Goal: Information Seeking & Learning: Learn about a topic

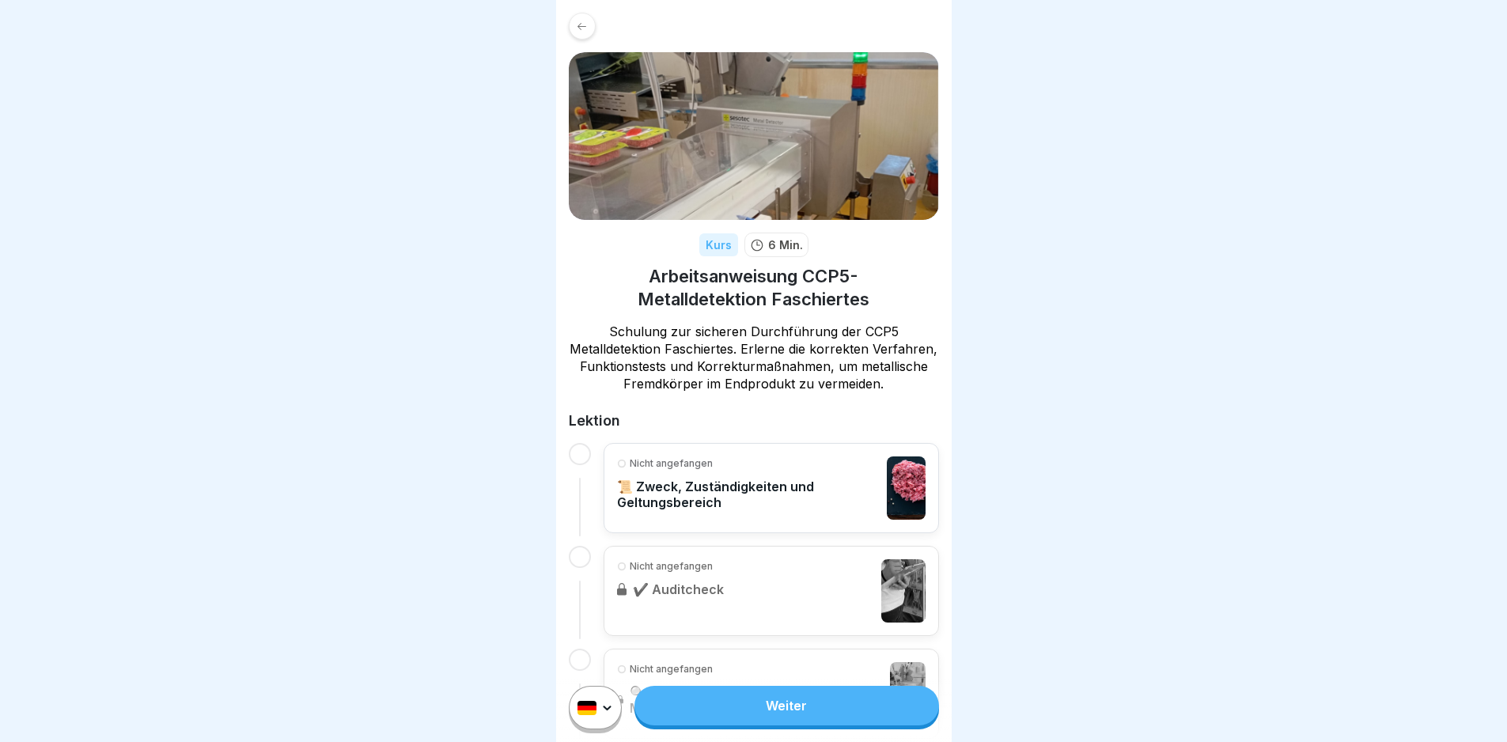
click at [857, 726] on link "Weiter" at bounding box center [787, 706] width 304 height 40
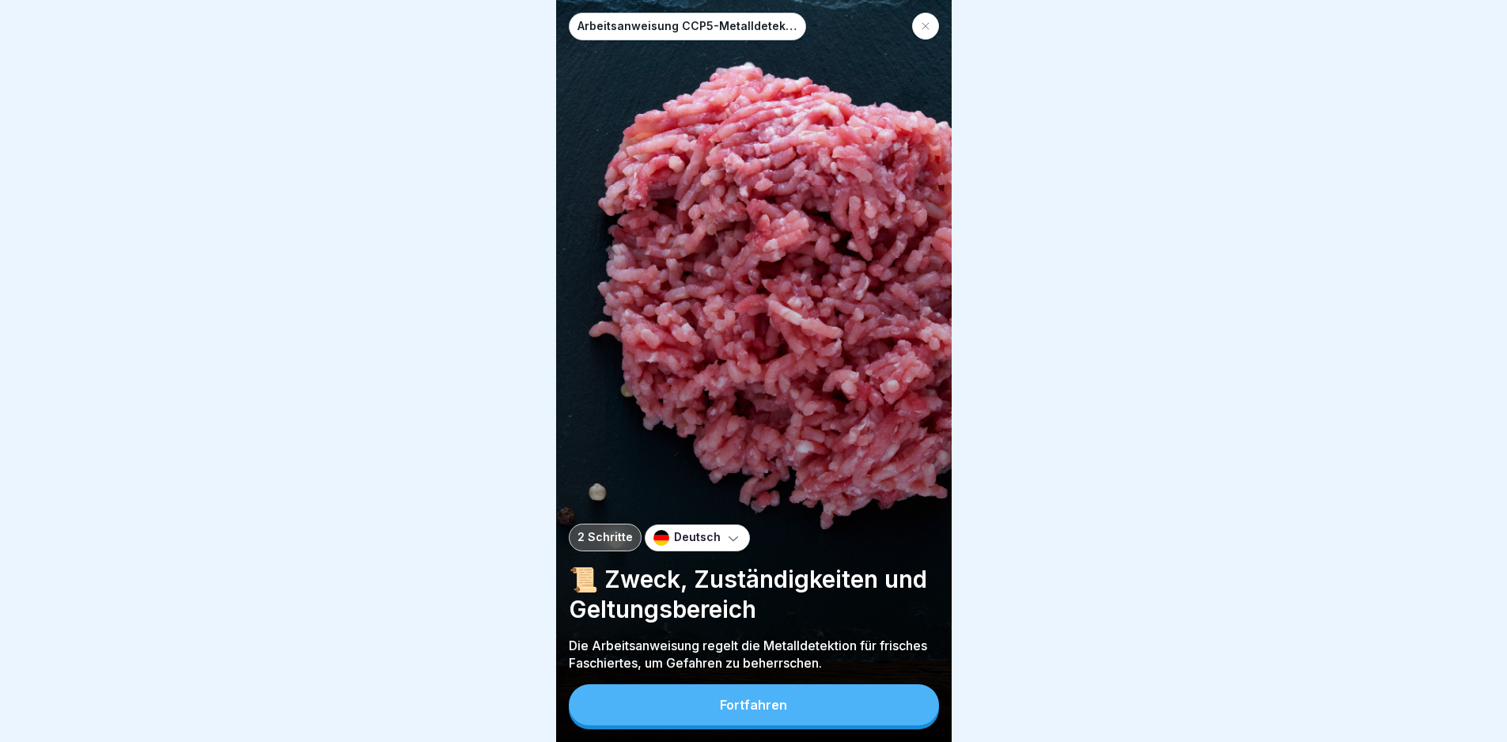
click at [850, 726] on button "Fortfahren" at bounding box center [754, 704] width 370 height 41
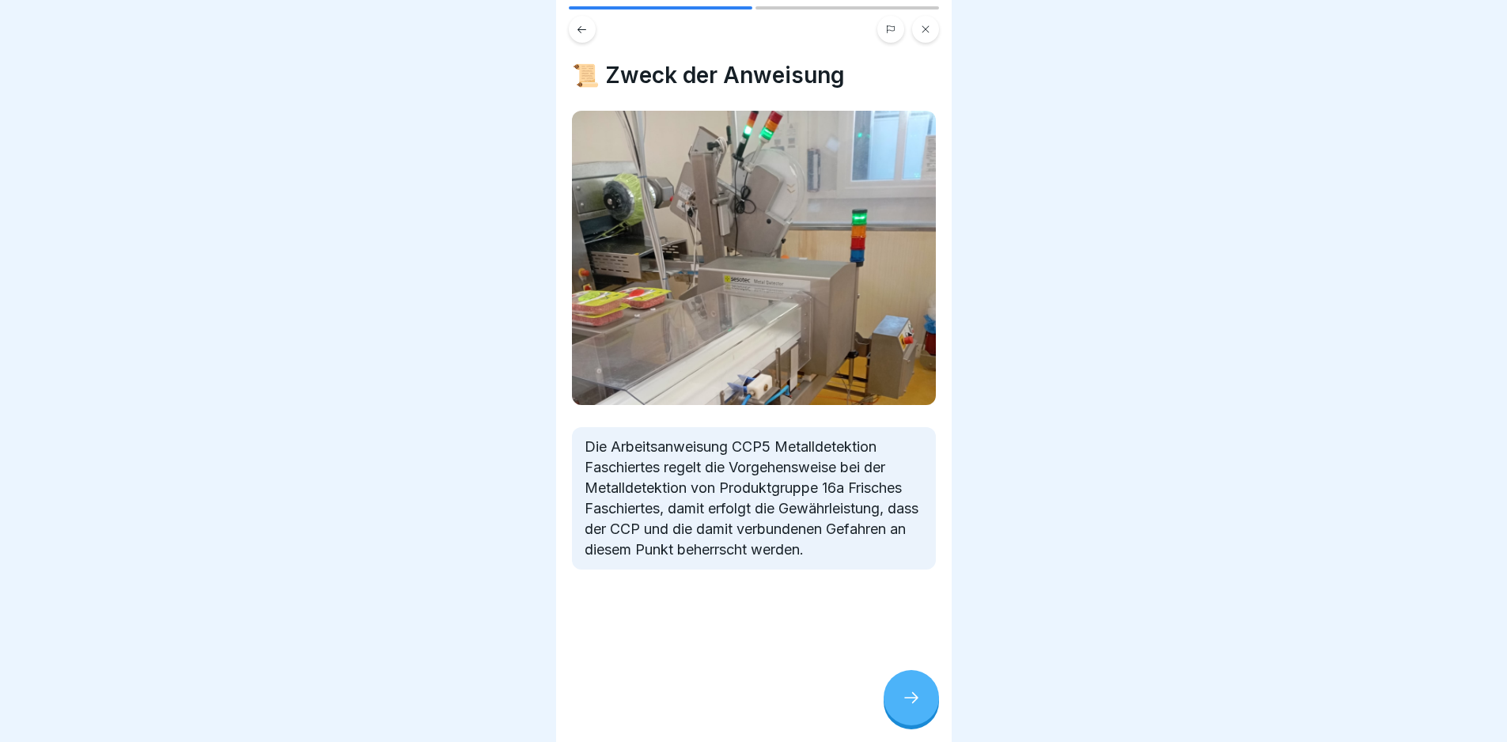
click at [894, 717] on div at bounding box center [911, 697] width 55 height 55
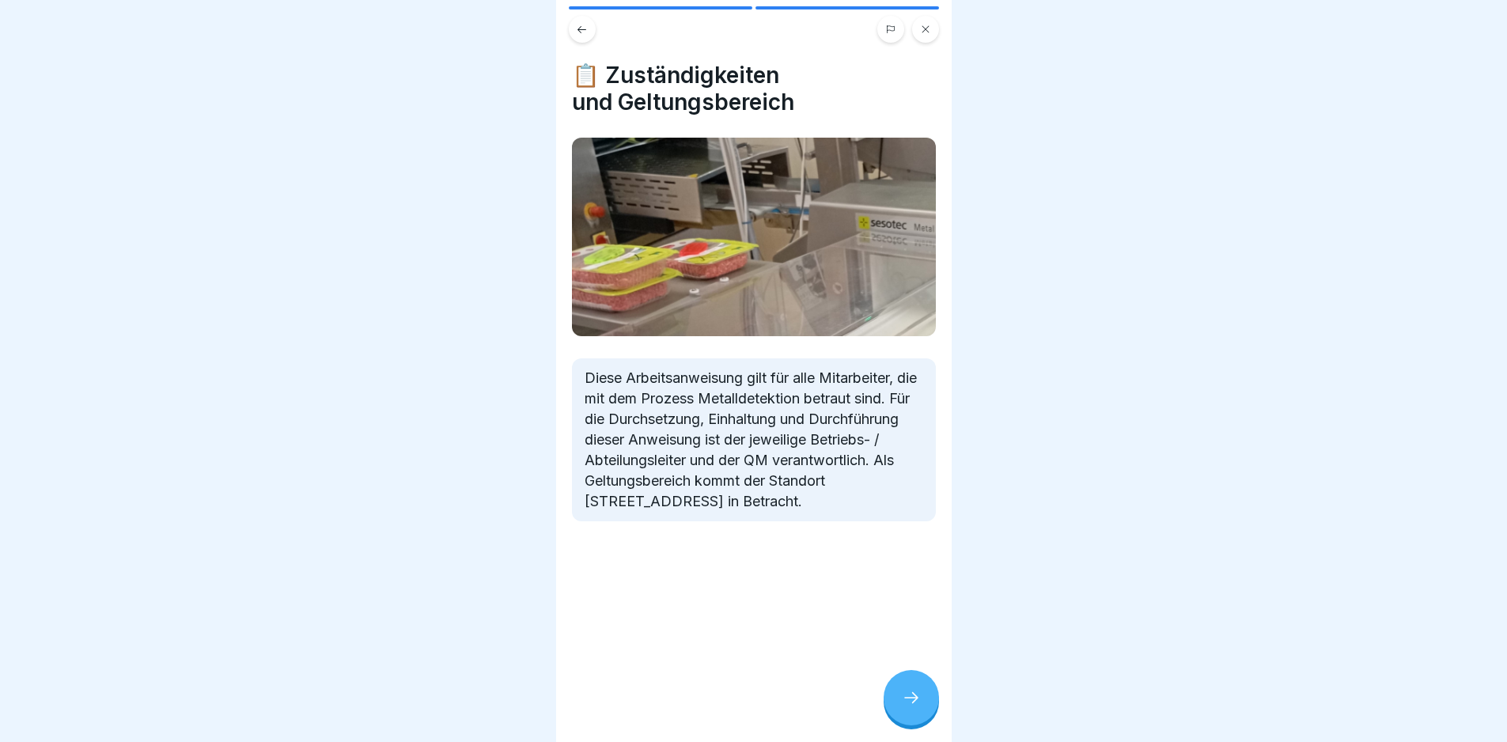
click at [904, 707] on icon at bounding box center [911, 697] width 19 height 19
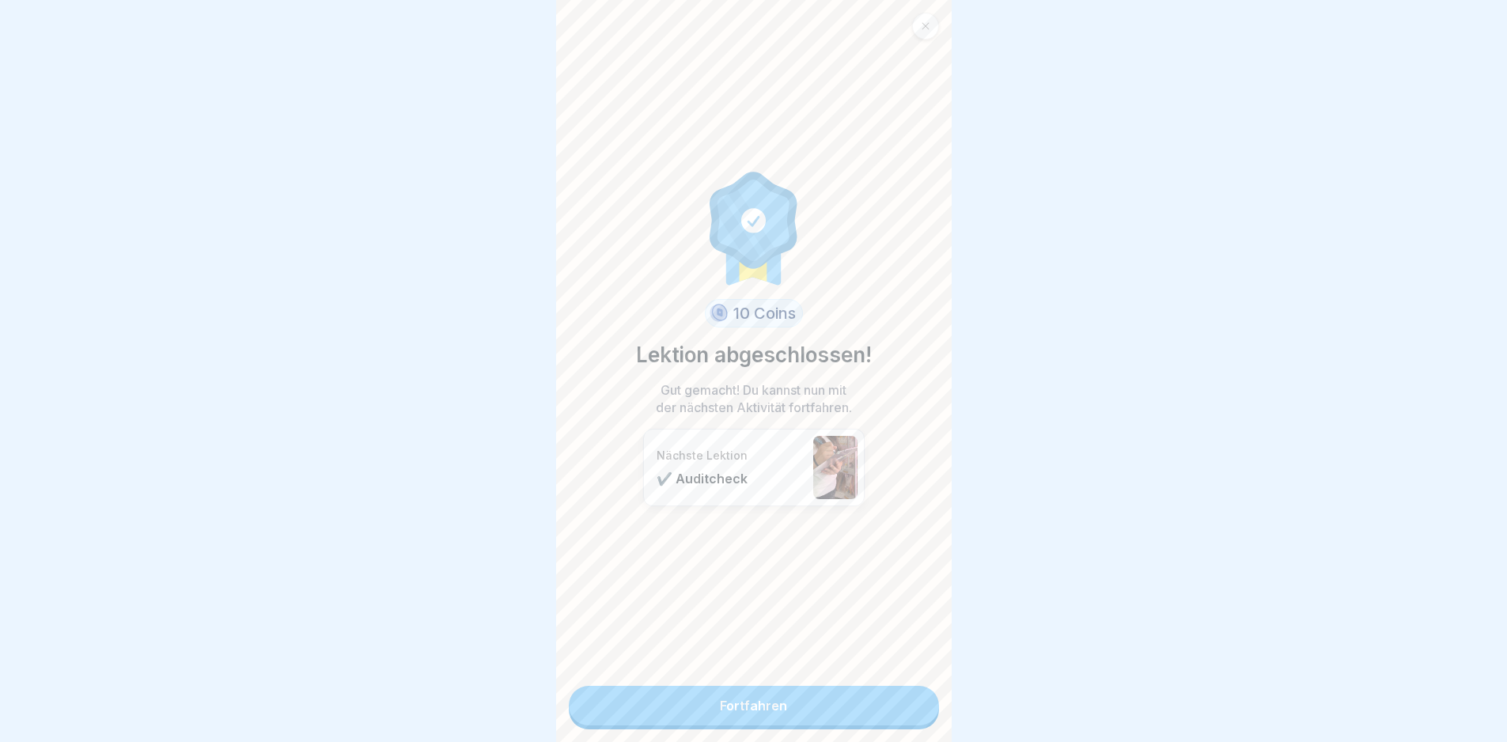
click at [839, 713] on link "Fortfahren" at bounding box center [754, 706] width 370 height 40
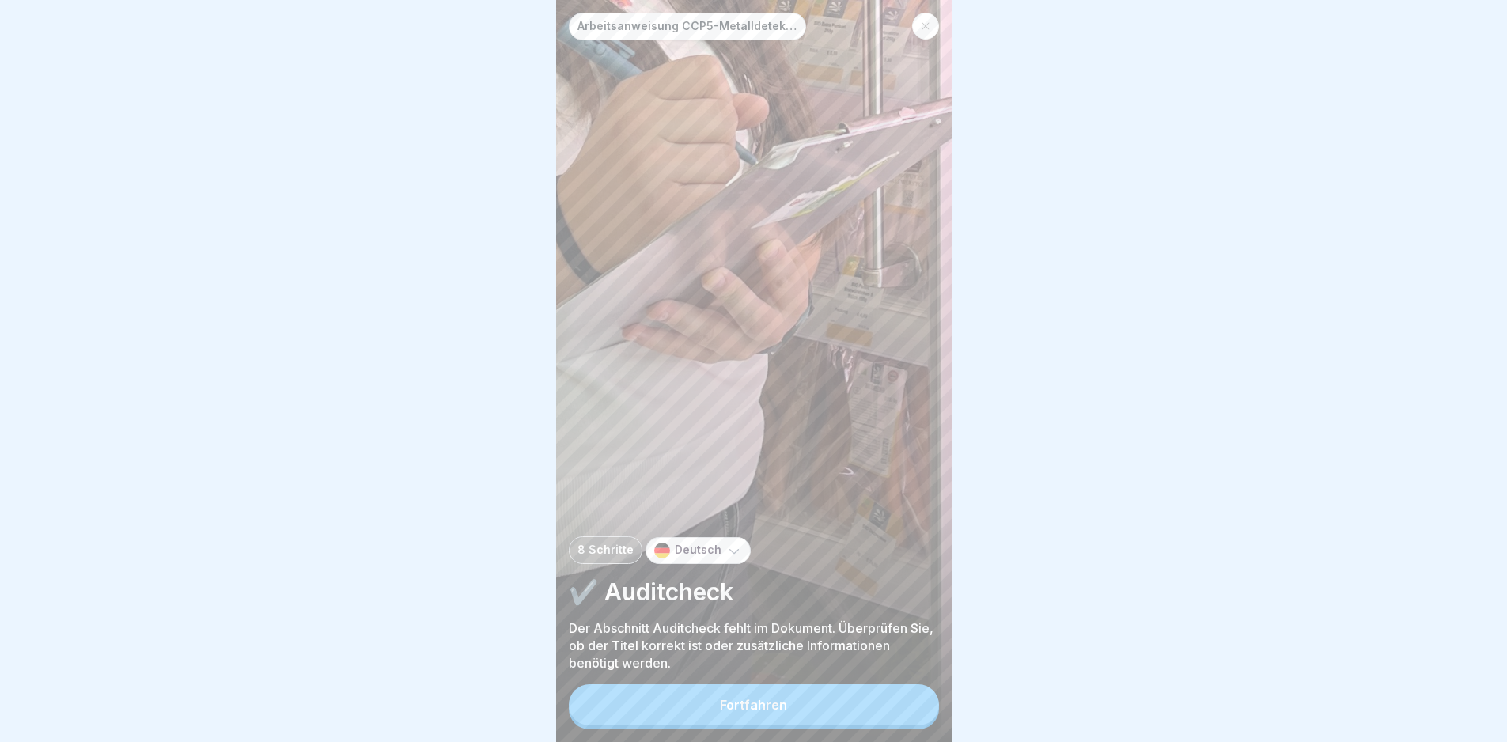
click at [836, 714] on button "Fortfahren" at bounding box center [754, 704] width 370 height 41
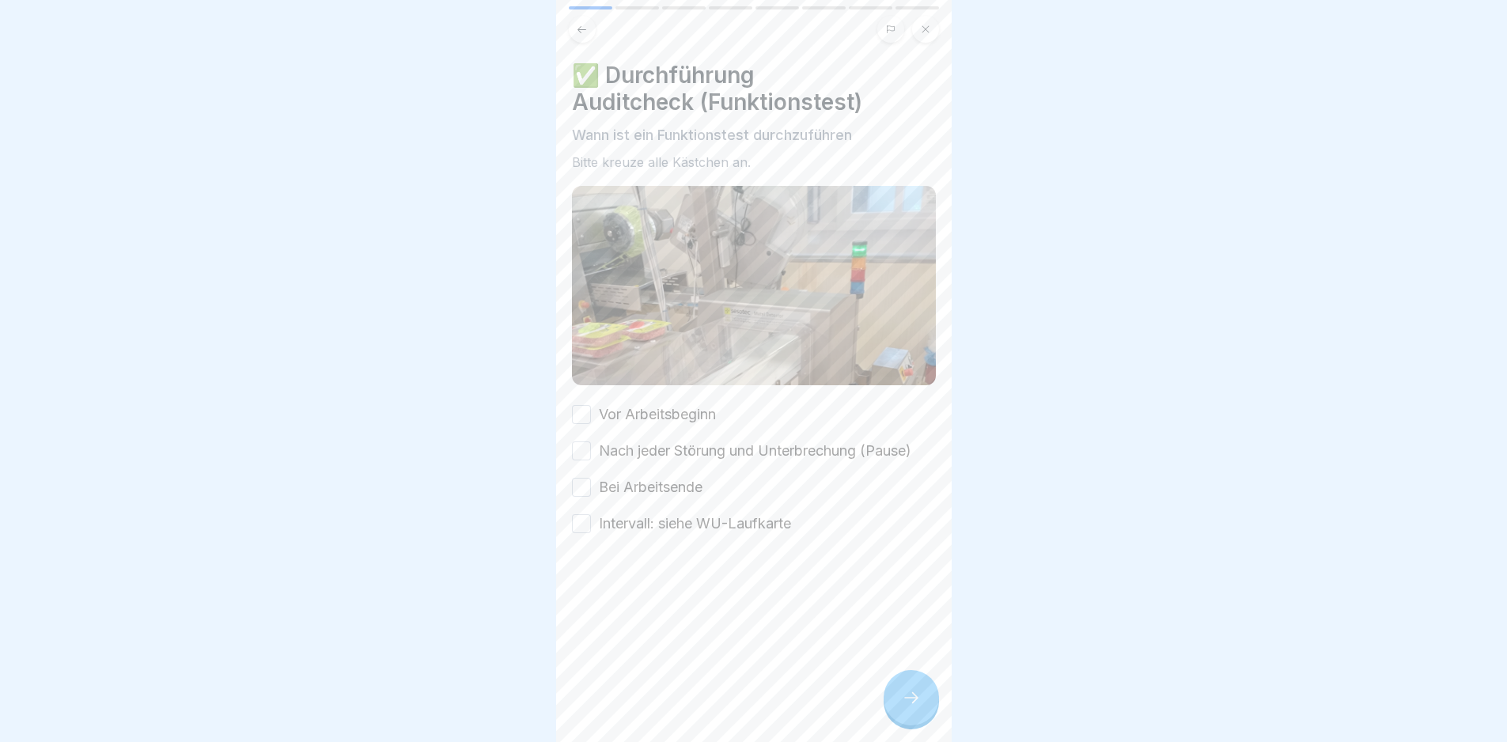
click at [679, 406] on label "Vor Arbeitsbeginn" at bounding box center [657, 414] width 117 height 21
click at [591, 406] on button "Vor Arbeitsbeginn" at bounding box center [581, 414] width 19 height 19
click at [679, 452] on label "Nach jeder Störung und Unterbrechung (Pause)" at bounding box center [755, 451] width 313 height 21
click at [591, 452] on button "Nach jeder Störung und Unterbrechung (Pause)" at bounding box center [581, 450] width 19 height 19
click at [669, 485] on label "Bei Arbeitsende" at bounding box center [651, 487] width 104 height 21
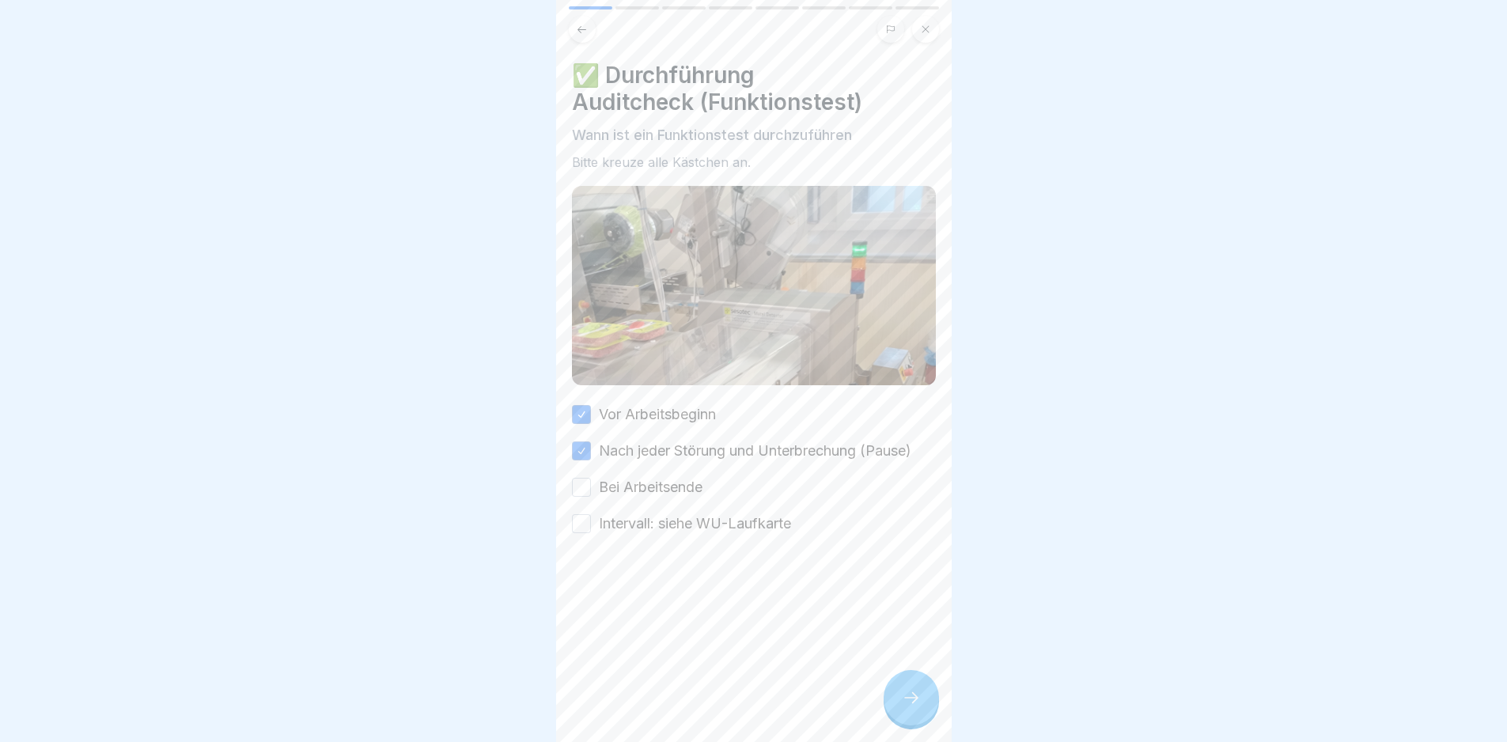
click at [591, 485] on button "Bei Arbeitsende" at bounding box center [581, 487] width 19 height 19
click at [665, 517] on label "Intervall: siehe WU-Laufkarte" at bounding box center [695, 523] width 192 height 21
click at [591, 517] on button "Intervall: siehe WU-Laufkarte" at bounding box center [581, 523] width 19 height 19
click at [923, 724] on div at bounding box center [911, 697] width 55 height 55
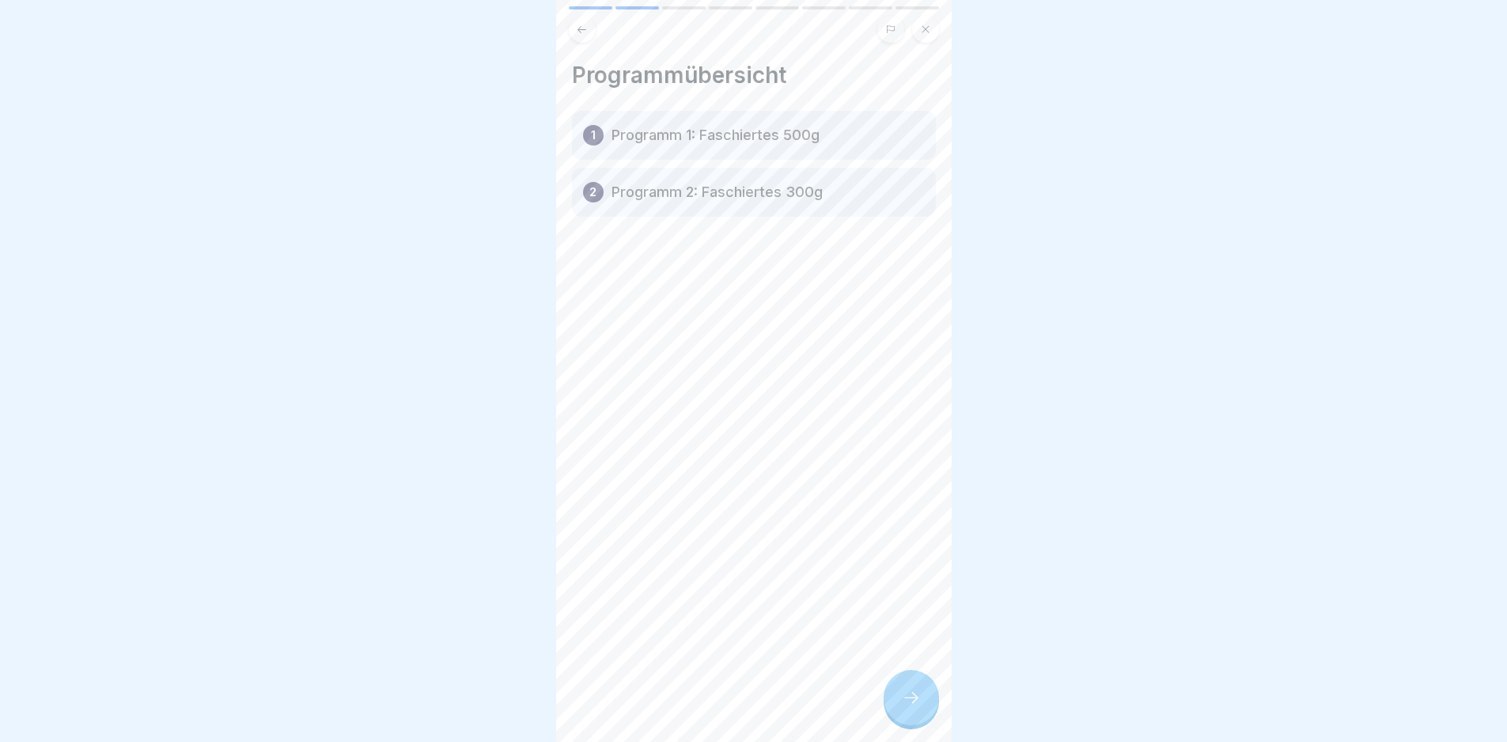
click at [919, 722] on div at bounding box center [911, 697] width 55 height 55
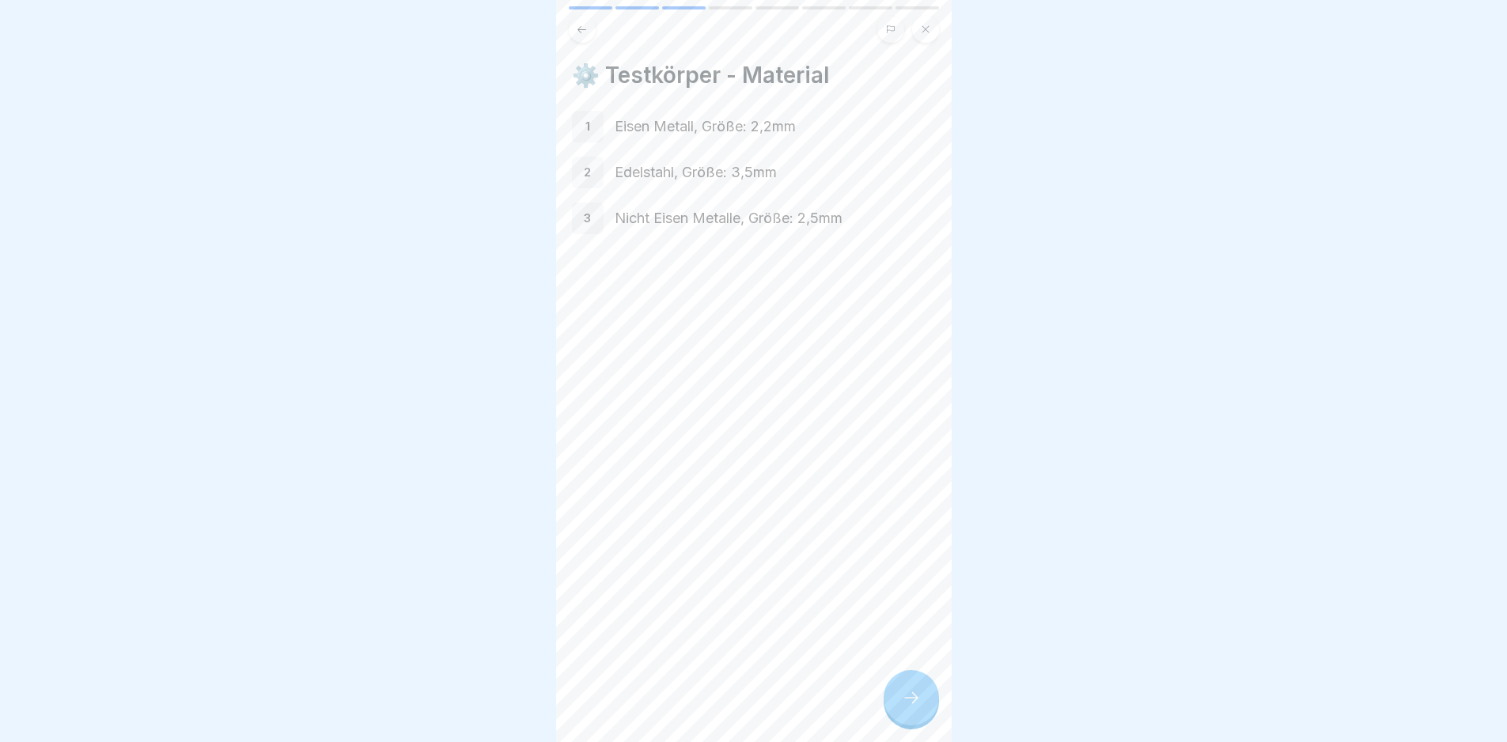
click at [917, 722] on div at bounding box center [911, 697] width 55 height 55
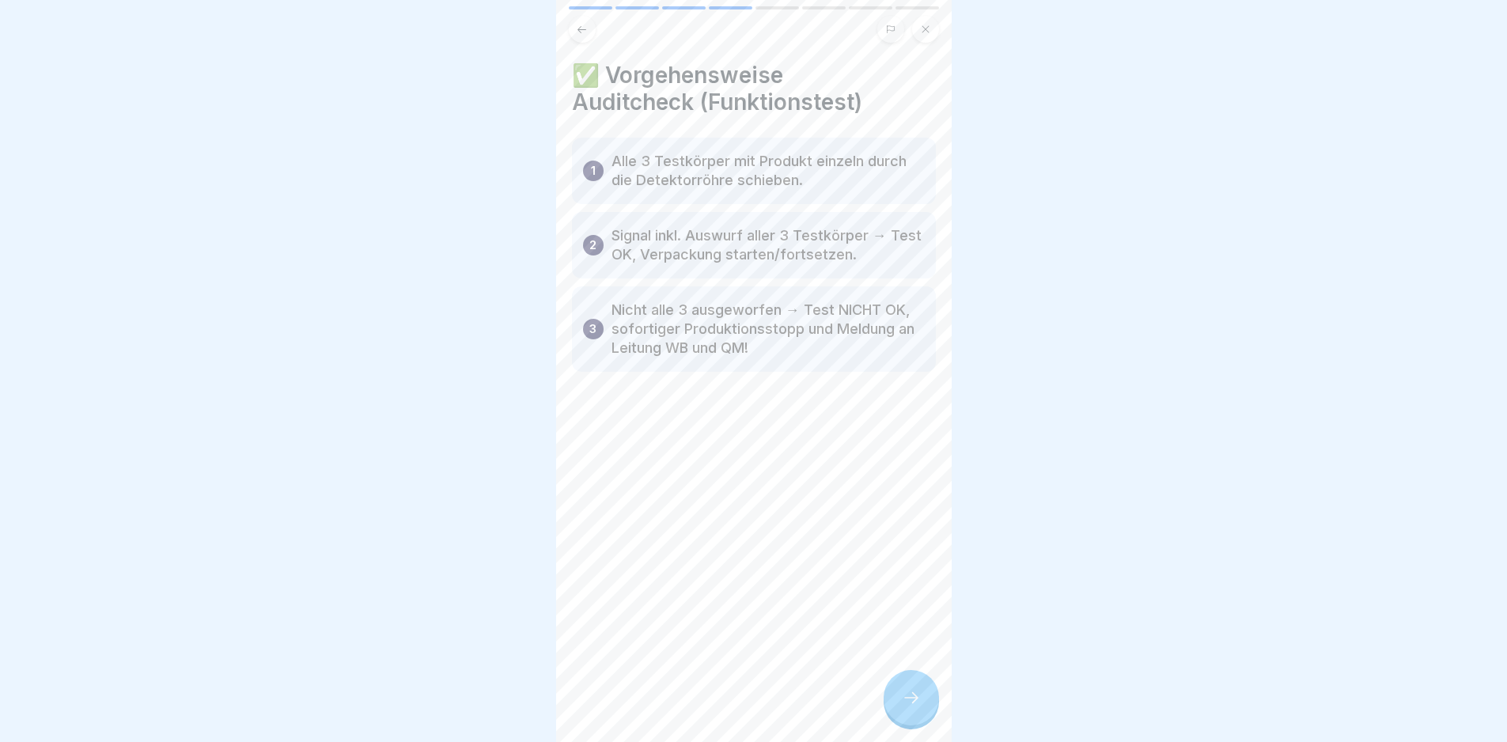
click at [917, 723] on div at bounding box center [911, 697] width 55 height 55
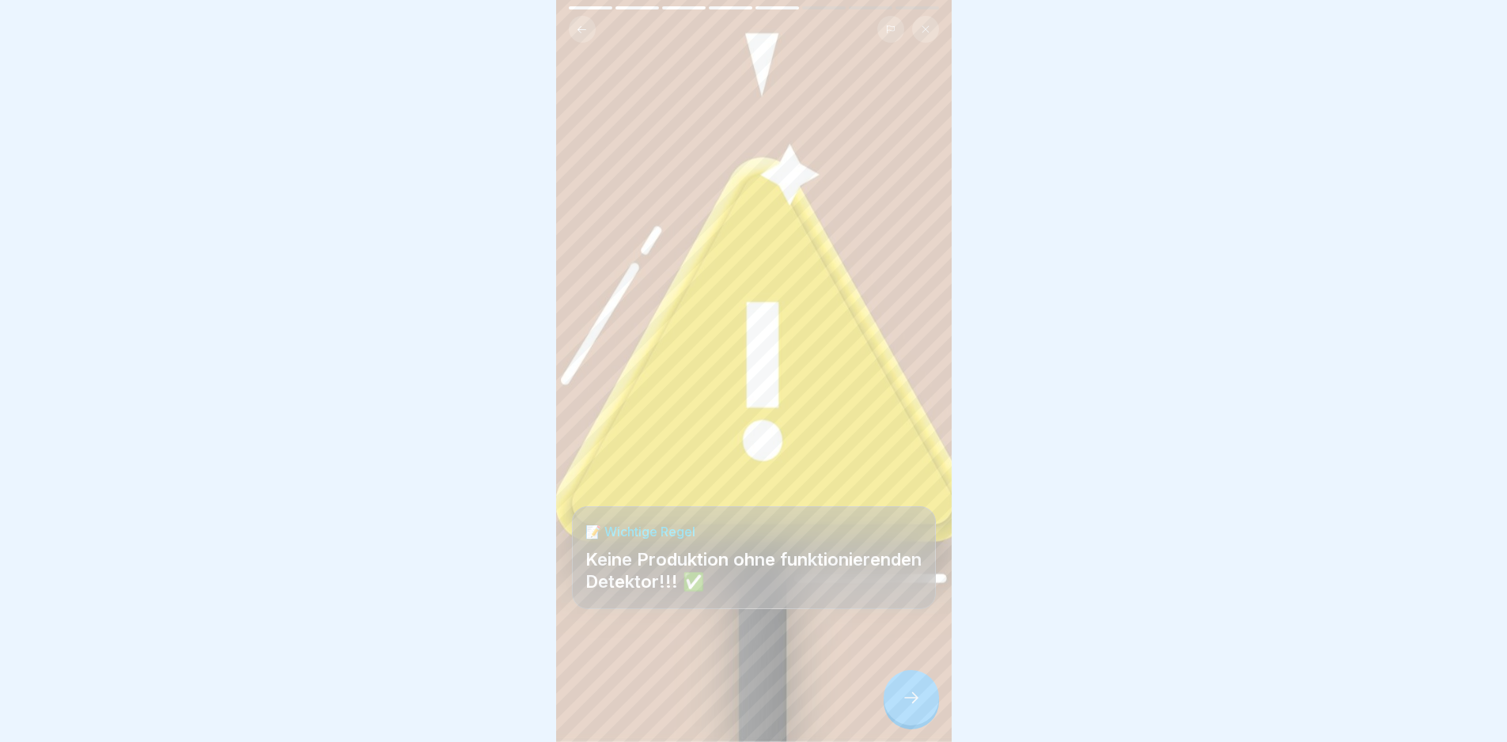
click at [916, 724] on div at bounding box center [911, 697] width 55 height 55
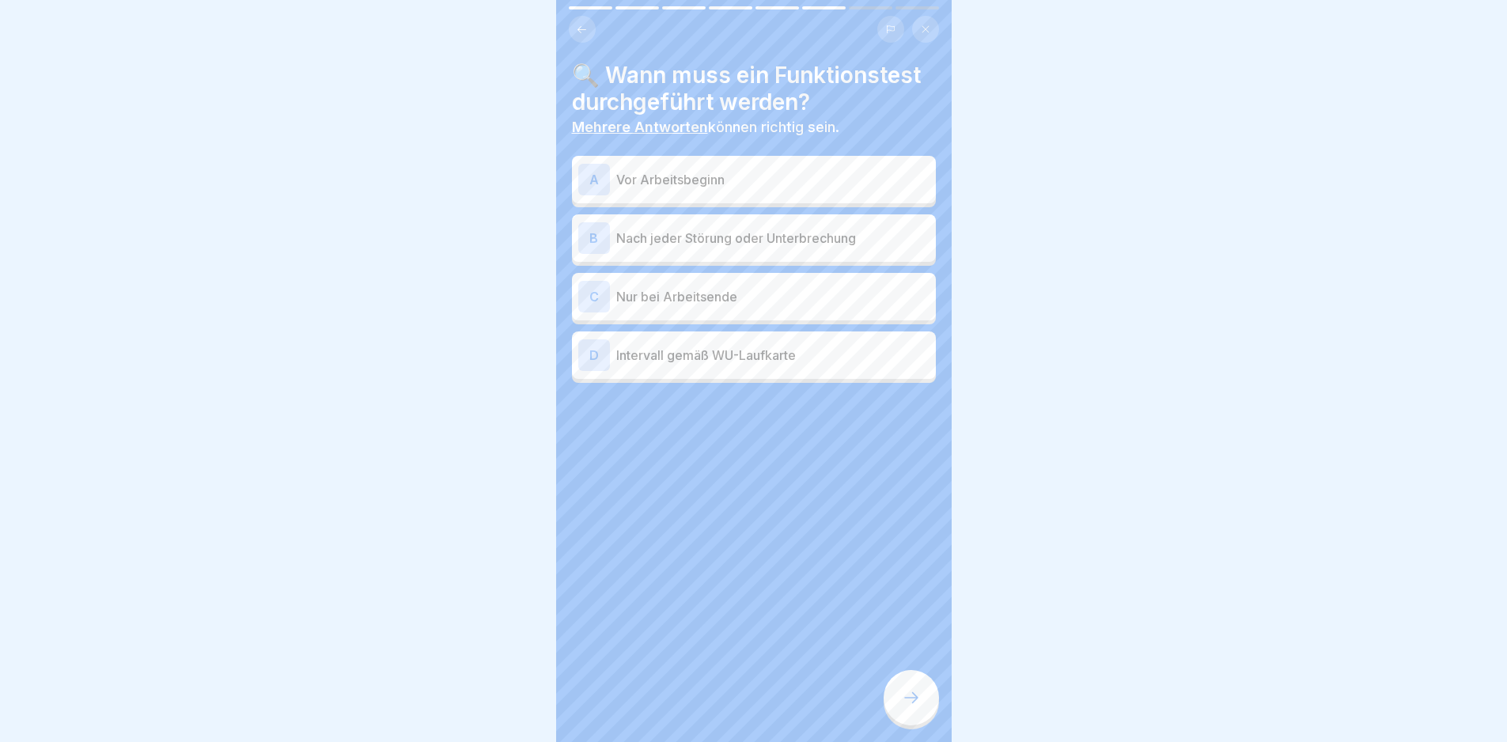
click at [760, 180] on p "Vor Arbeitsbeginn" at bounding box center [772, 179] width 313 height 19
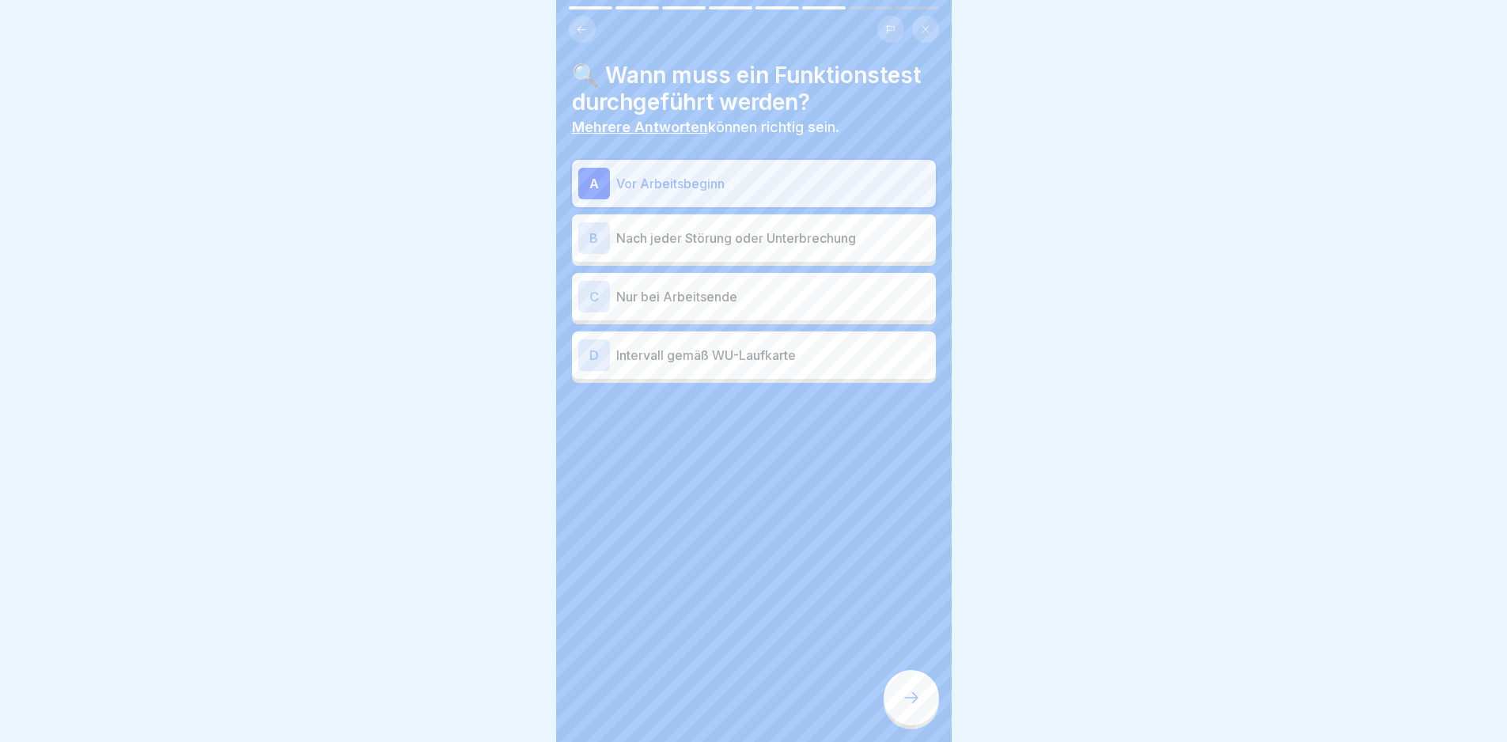
click at [782, 229] on p "Nach jeder Störung oder Unterbrechung" at bounding box center [772, 238] width 313 height 19
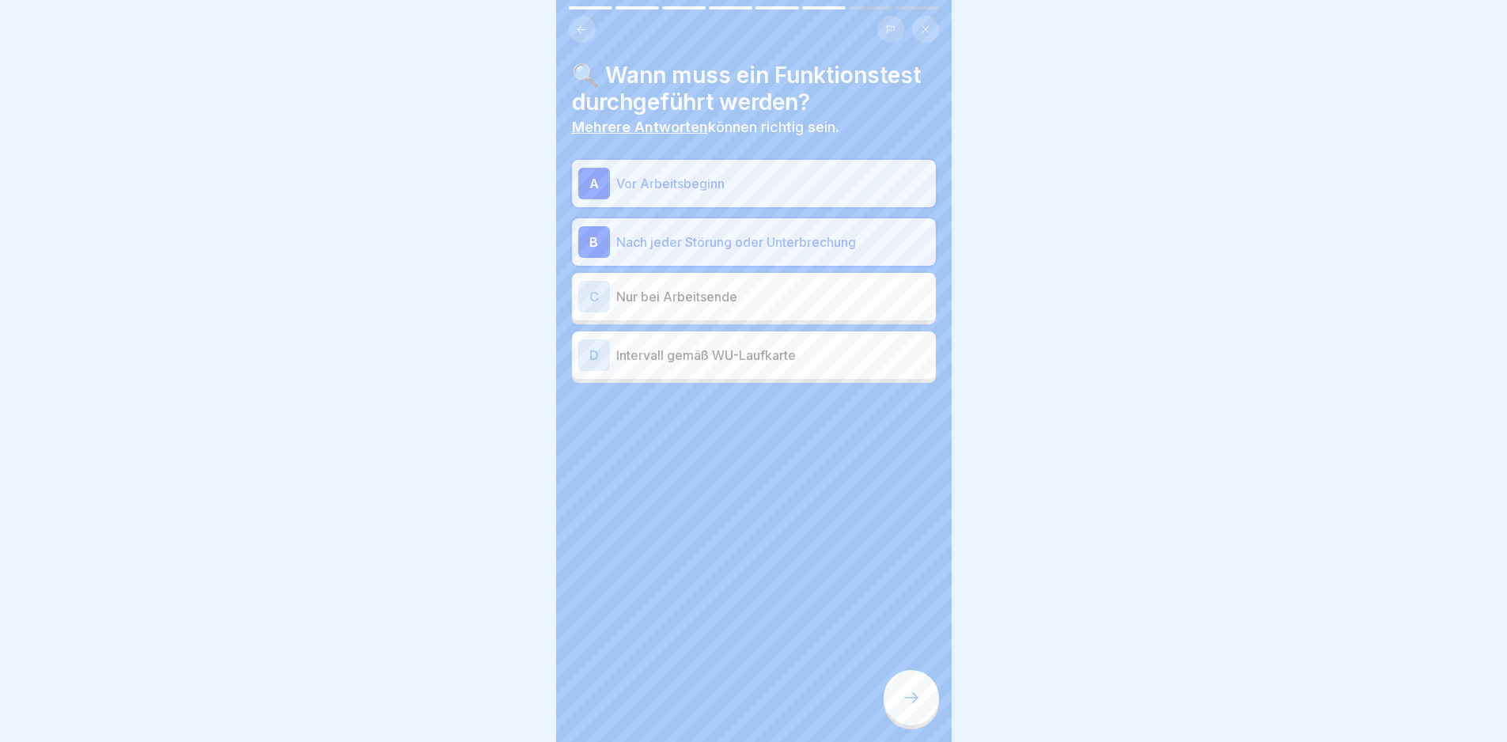
click at [808, 348] on p "Intervall gemäß WU-Laufkarte" at bounding box center [772, 355] width 313 height 19
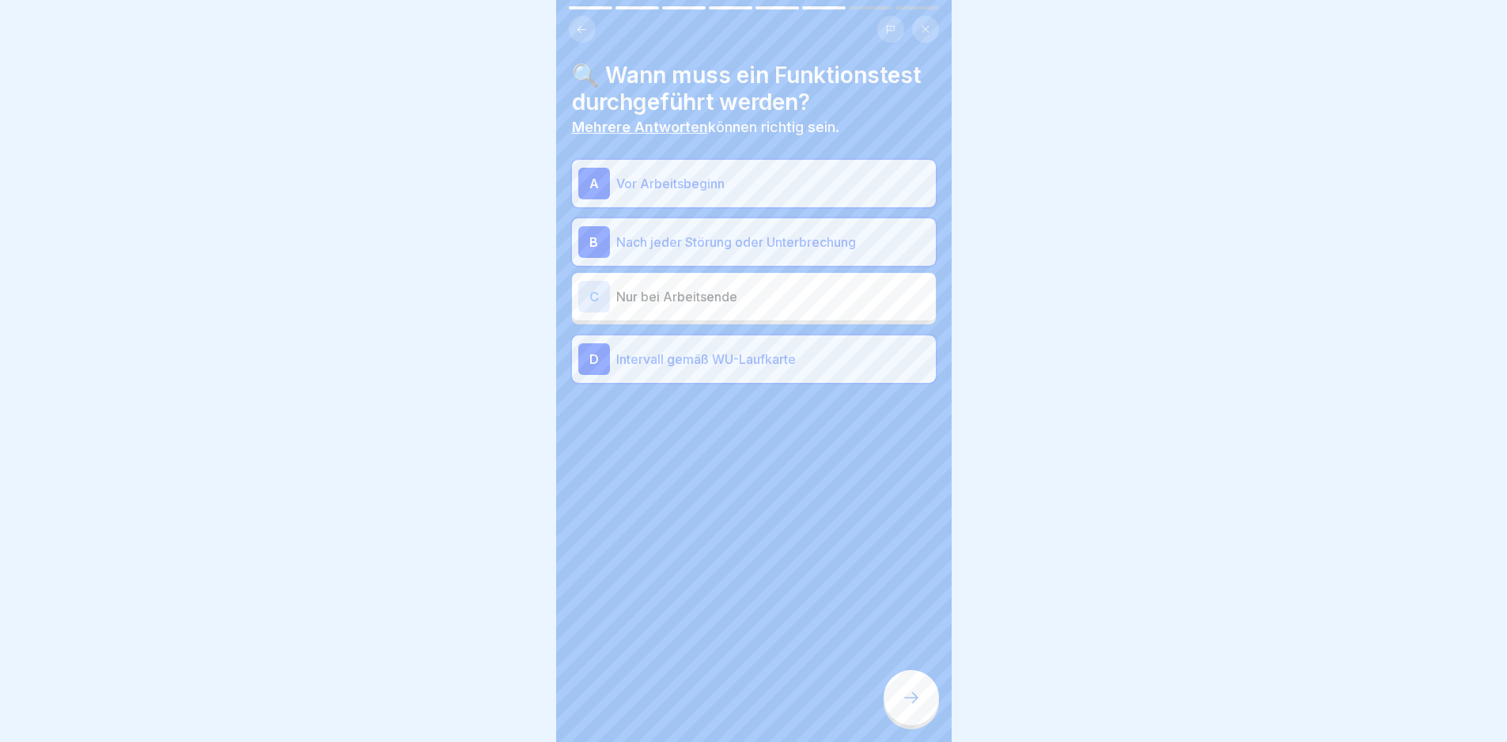
click at [904, 703] on icon at bounding box center [911, 697] width 19 height 19
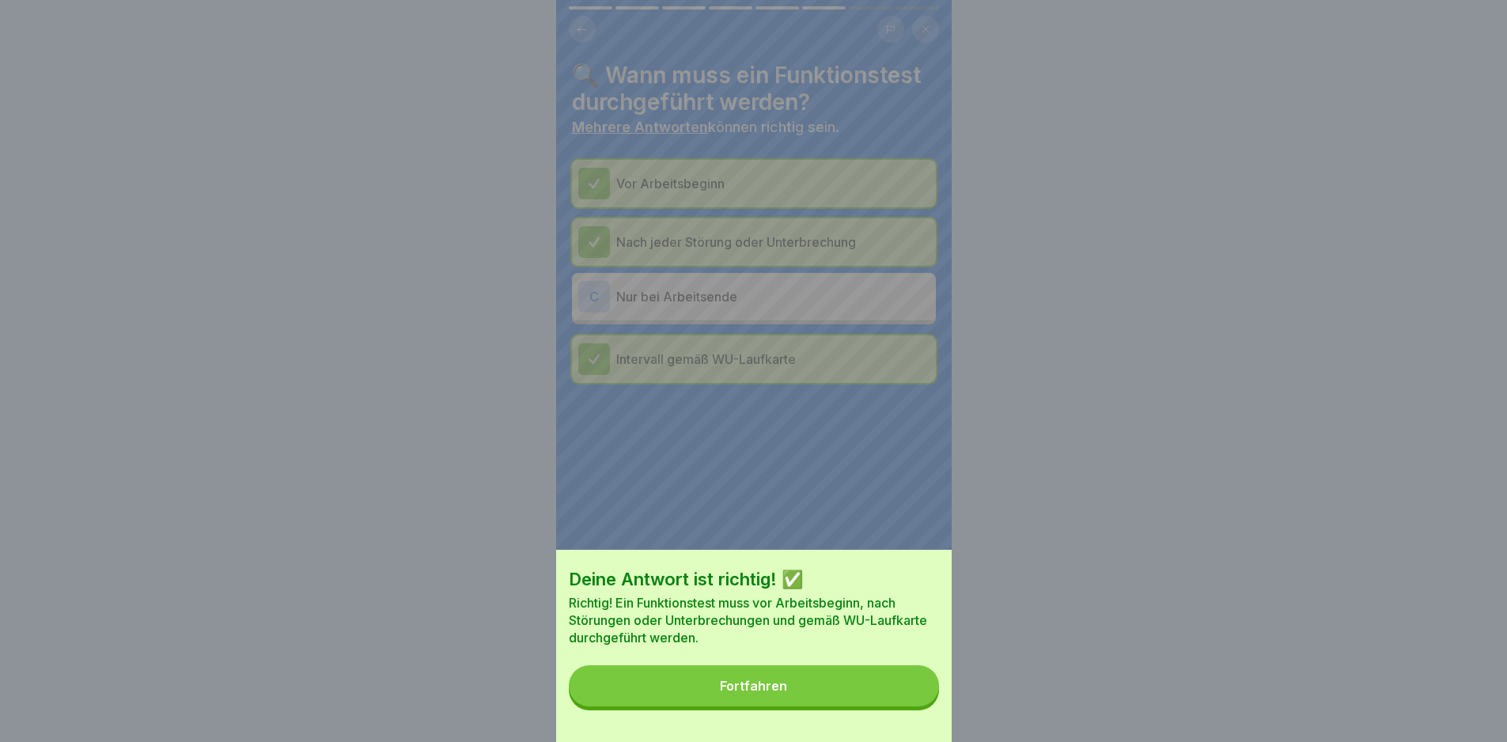
click at [911, 701] on button "Fortfahren" at bounding box center [754, 685] width 370 height 41
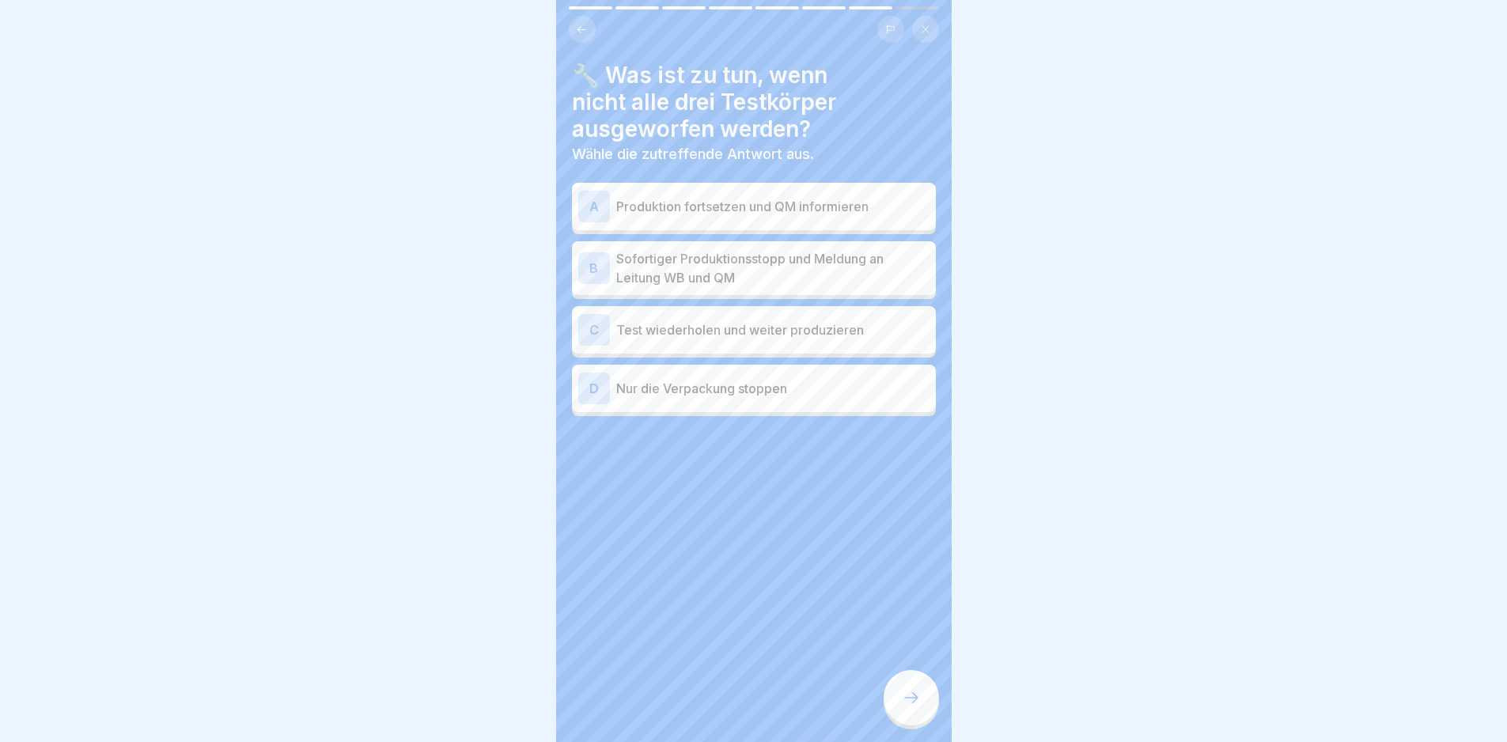
click at [874, 279] on p "Sofortiger Produktionsstopp und Meldung an Leitung WB und QM" at bounding box center [772, 268] width 313 height 38
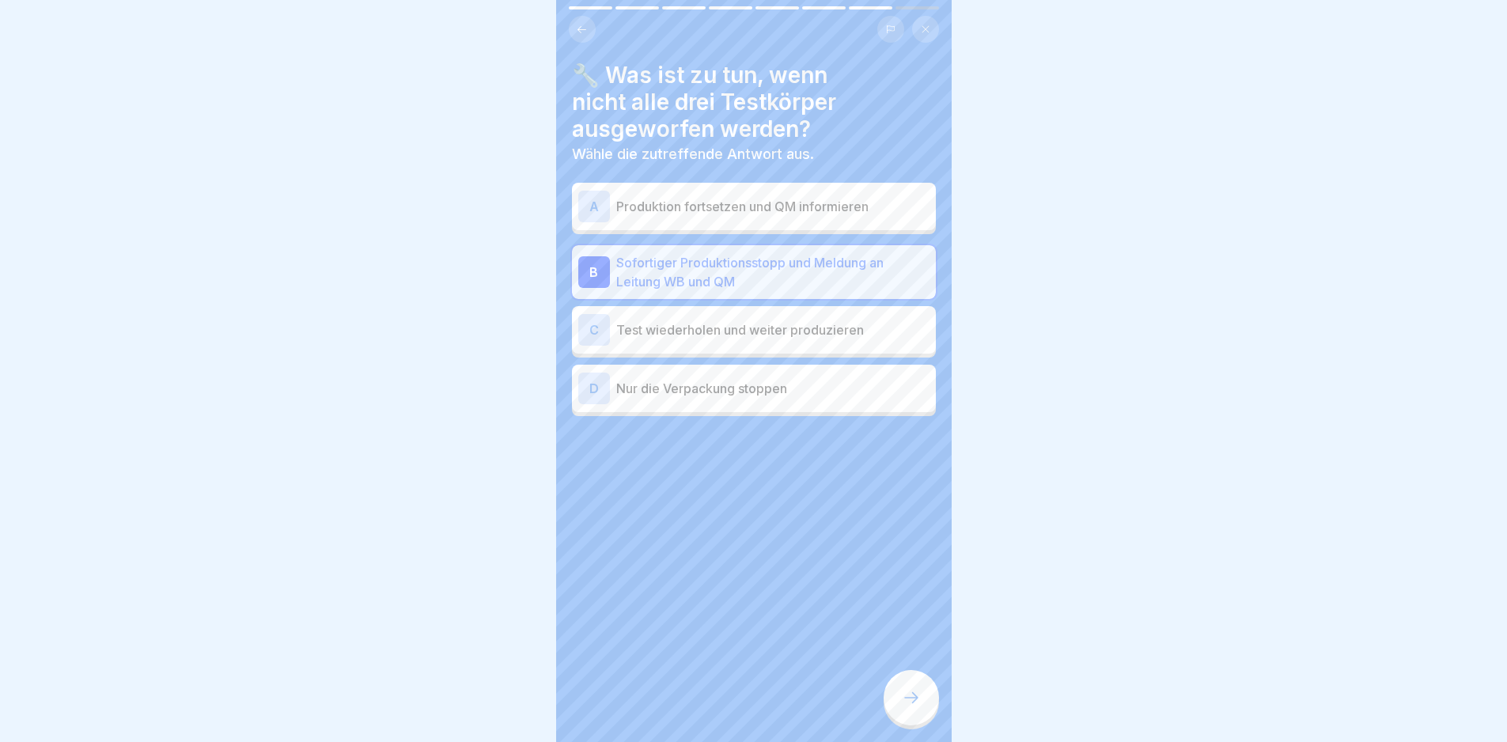
click at [911, 707] on icon at bounding box center [911, 697] width 19 height 19
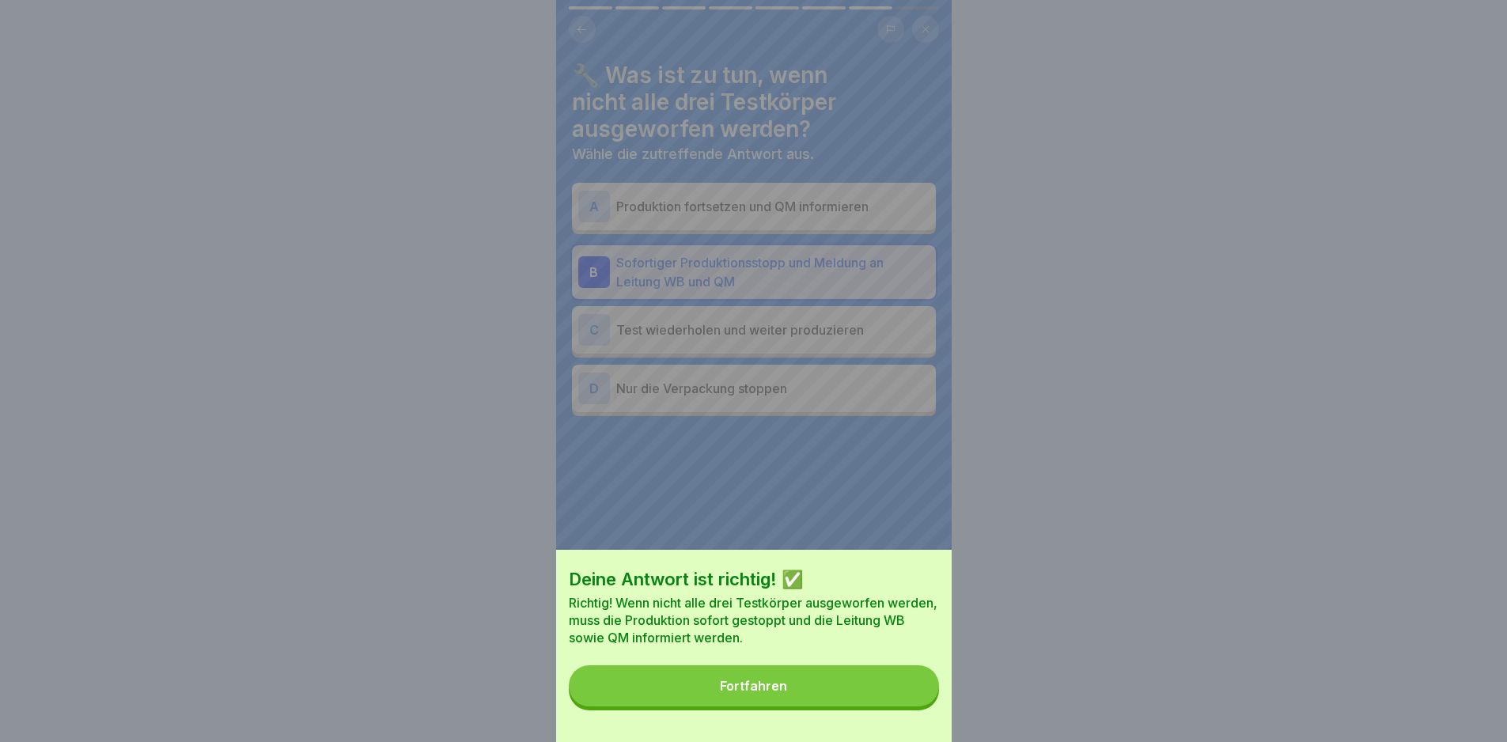
click at [915, 702] on button "Fortfahren" at bounding box center [754, 685] width 370 height 41
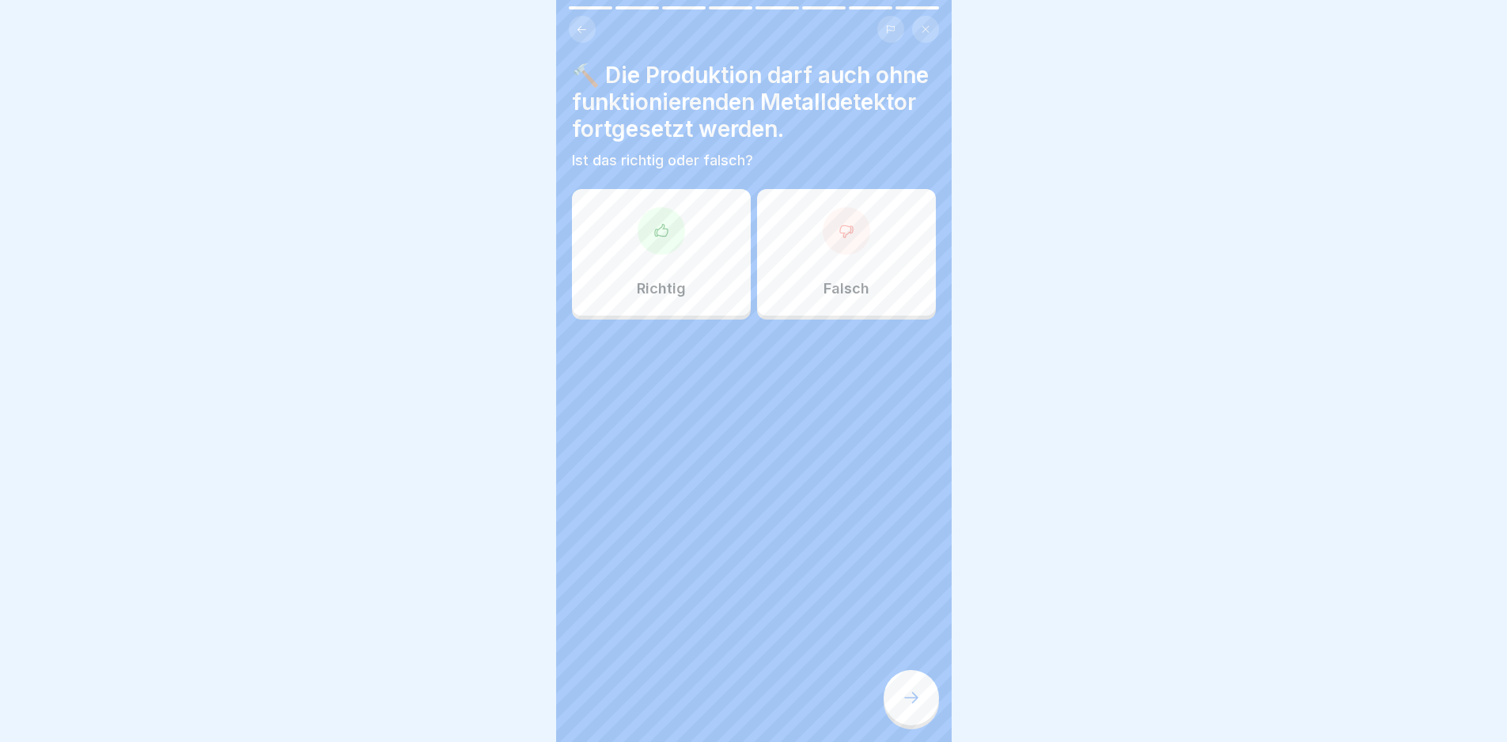
click at [840, 297] on p "Falsch" at bounding box center [847, 288] width 46 height 17
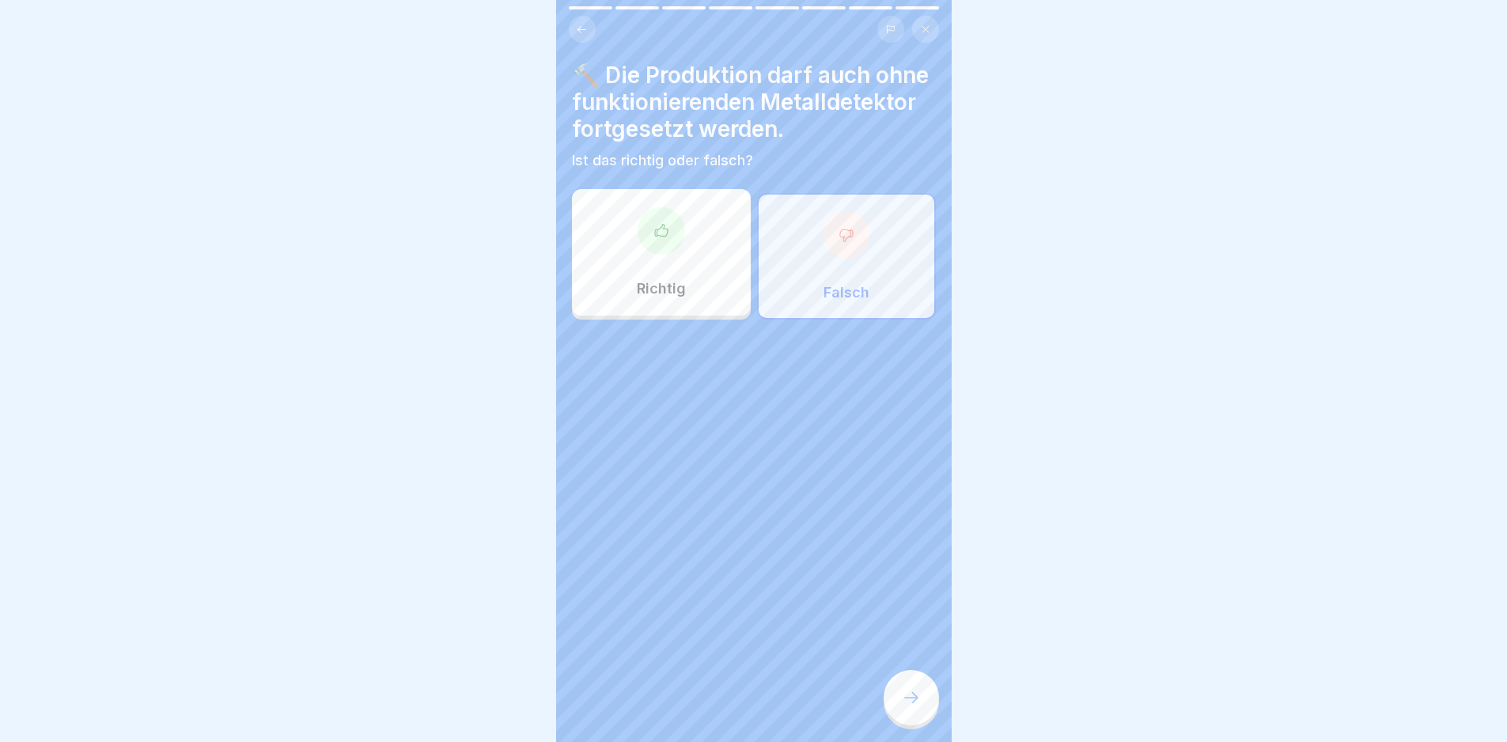
click at [916, 724] on div at bounding box center [911, 697] width 55 height 55
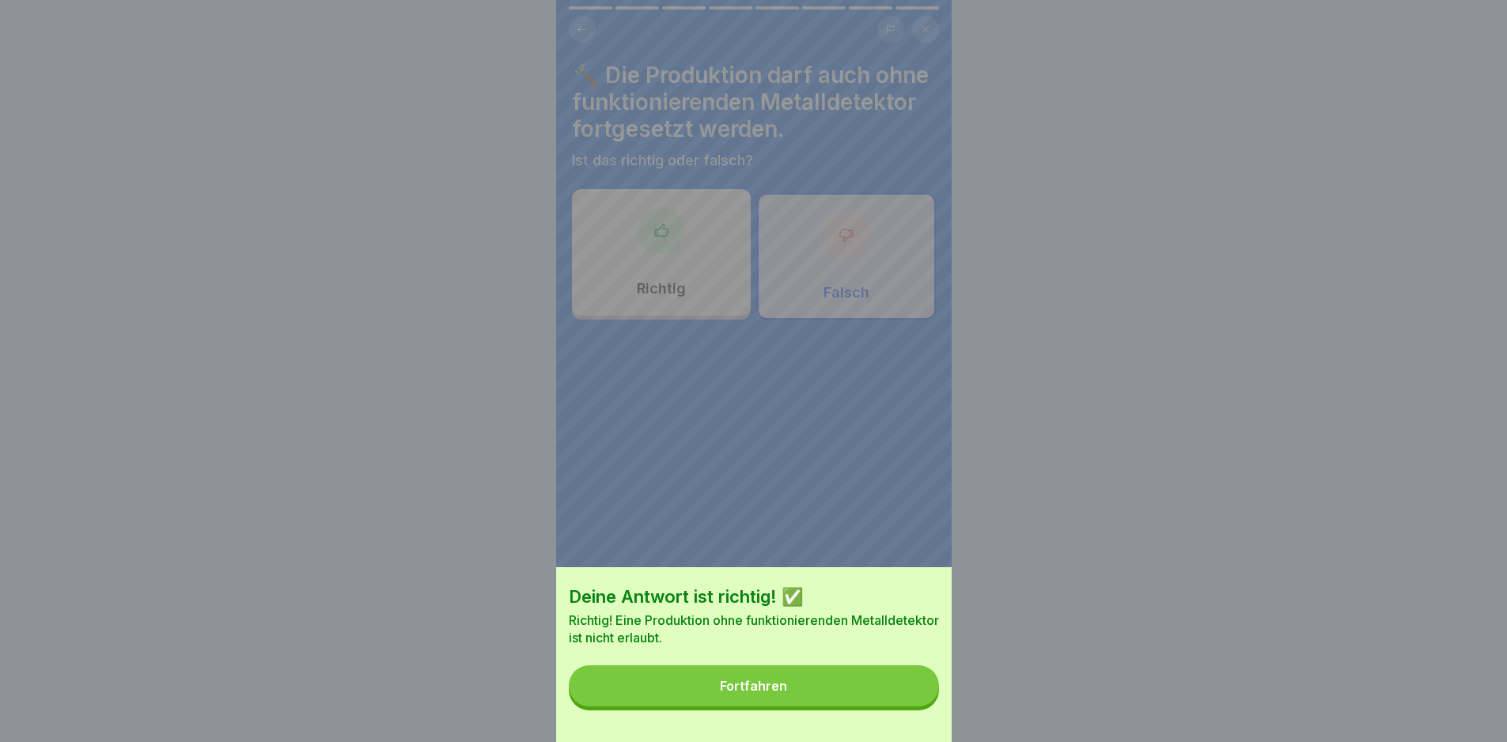
click at [898, 707] on button "Fortfahren" at bounding box center [754, 685] width 370 height 41
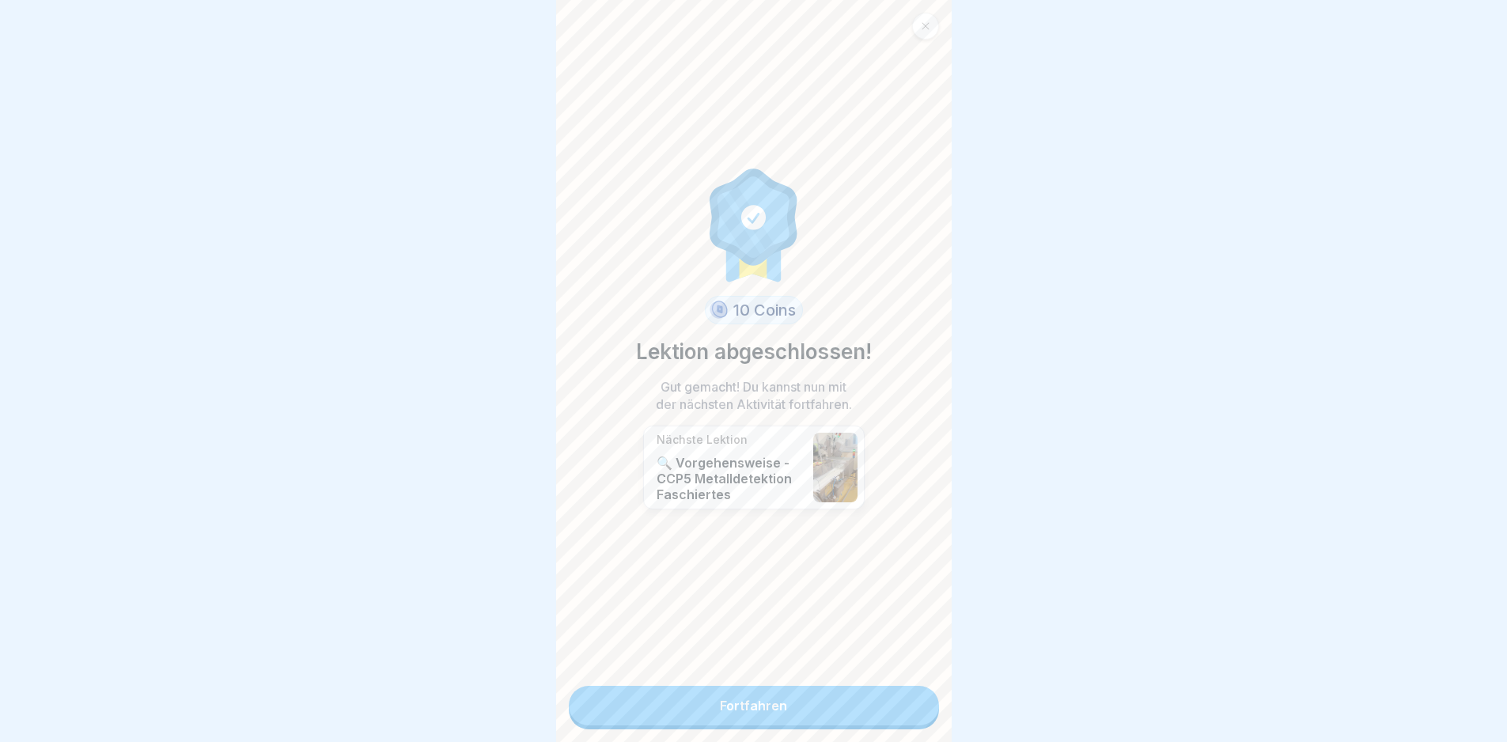
click at [890, 713] on link "Fortfahren" at bounding box center [754, 706] width 370 height 40
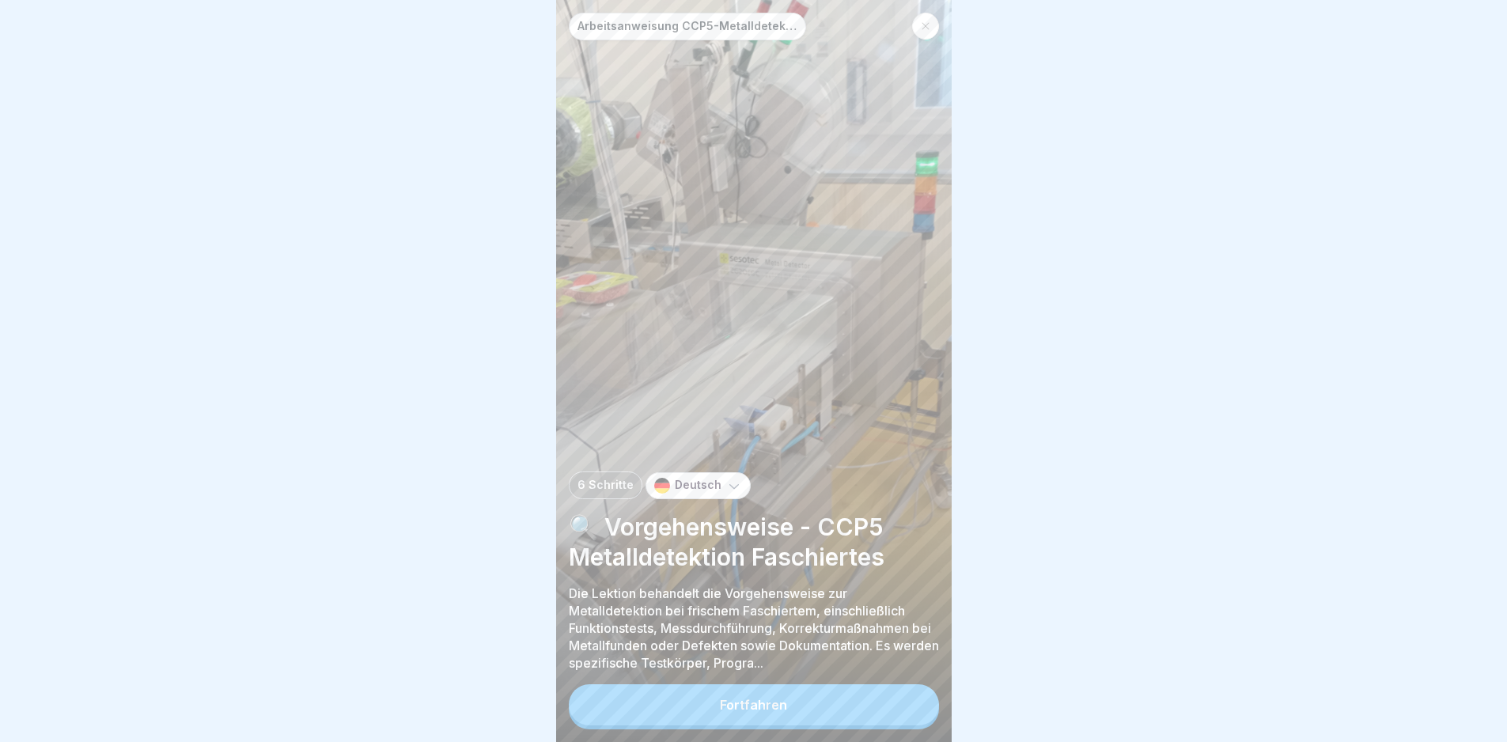
click at [890, 713] on button "Fortfahren" at bounding box center [754, 704] width 370 height 41
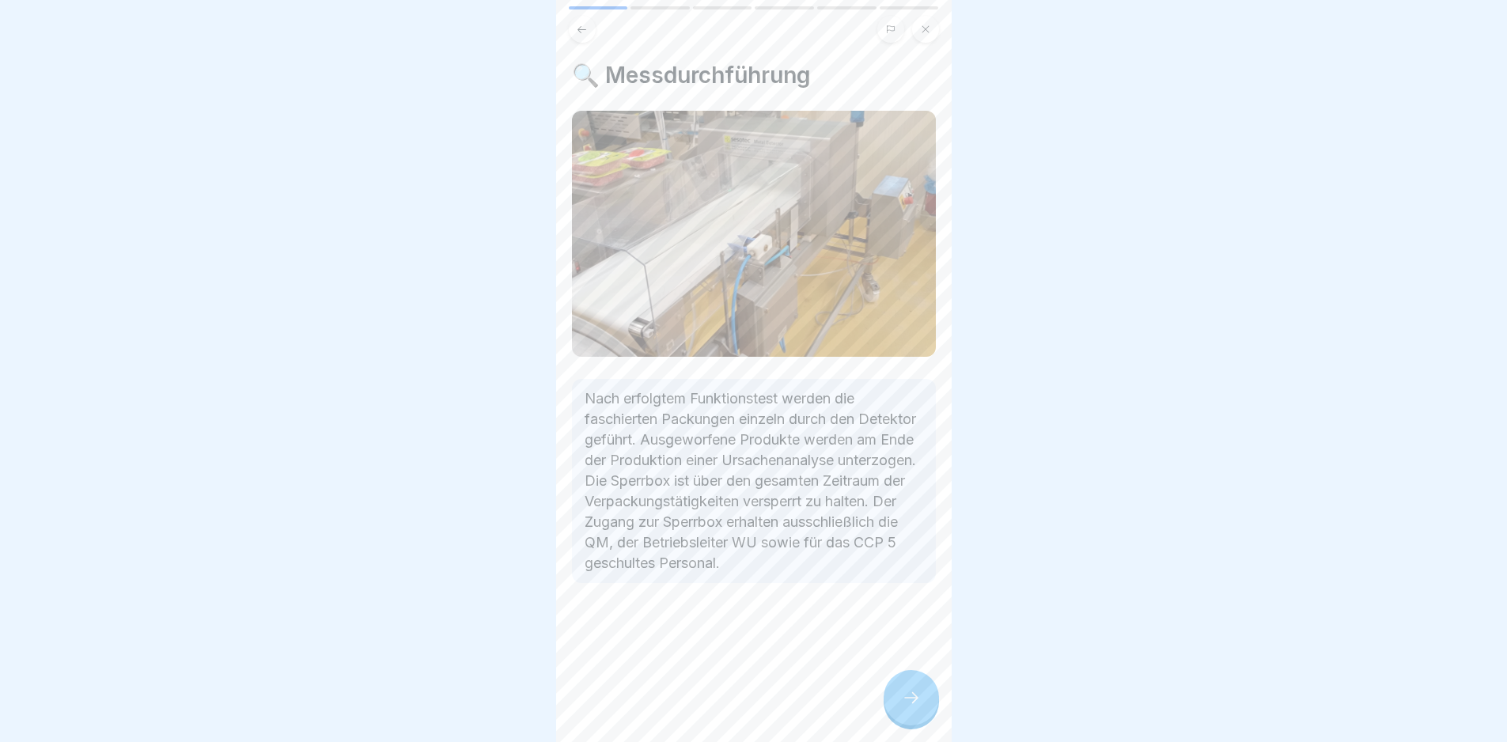
click at [904, 721] on div at bounding box center [911, 697] width 55 height 55
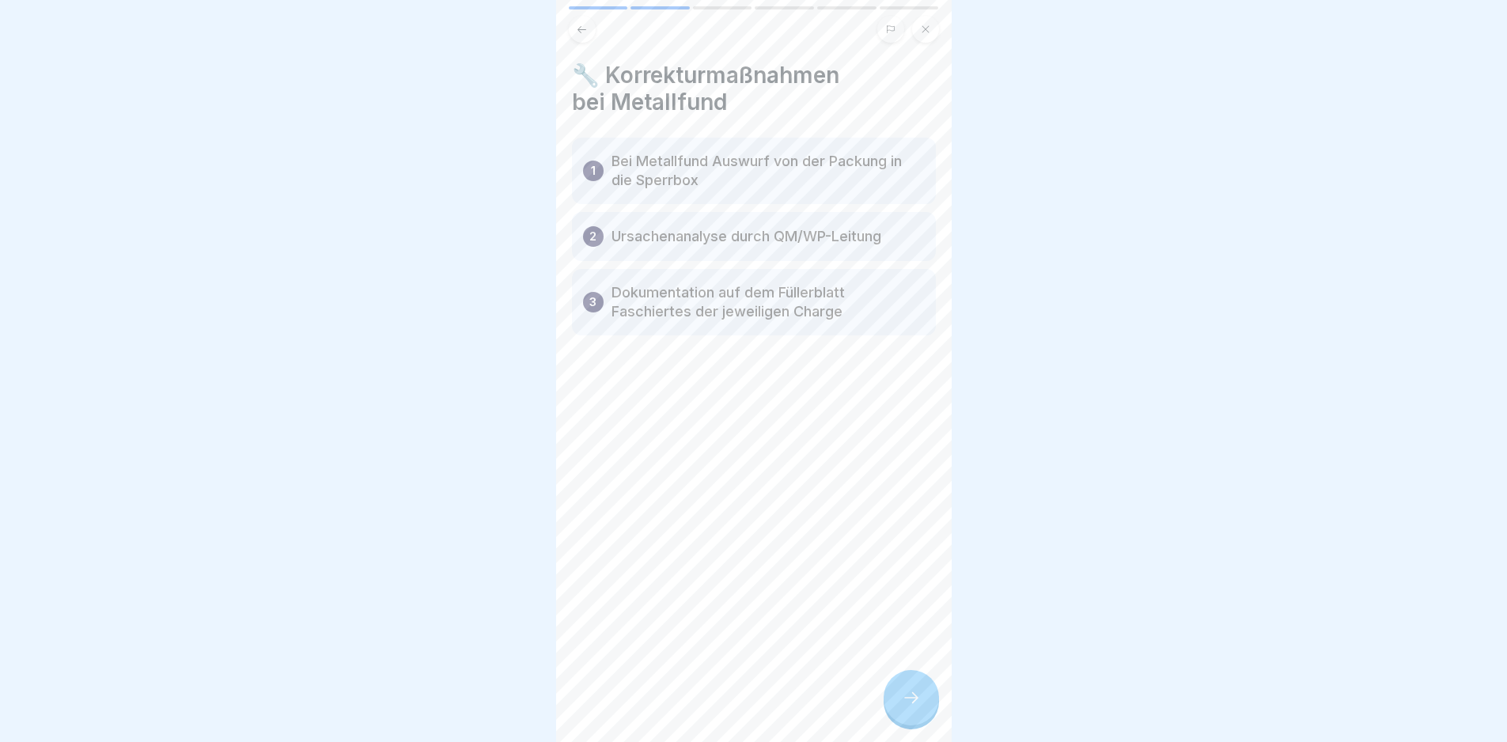
click at [908, 721] on div at bounding box center [911, 697] width 55 height 55
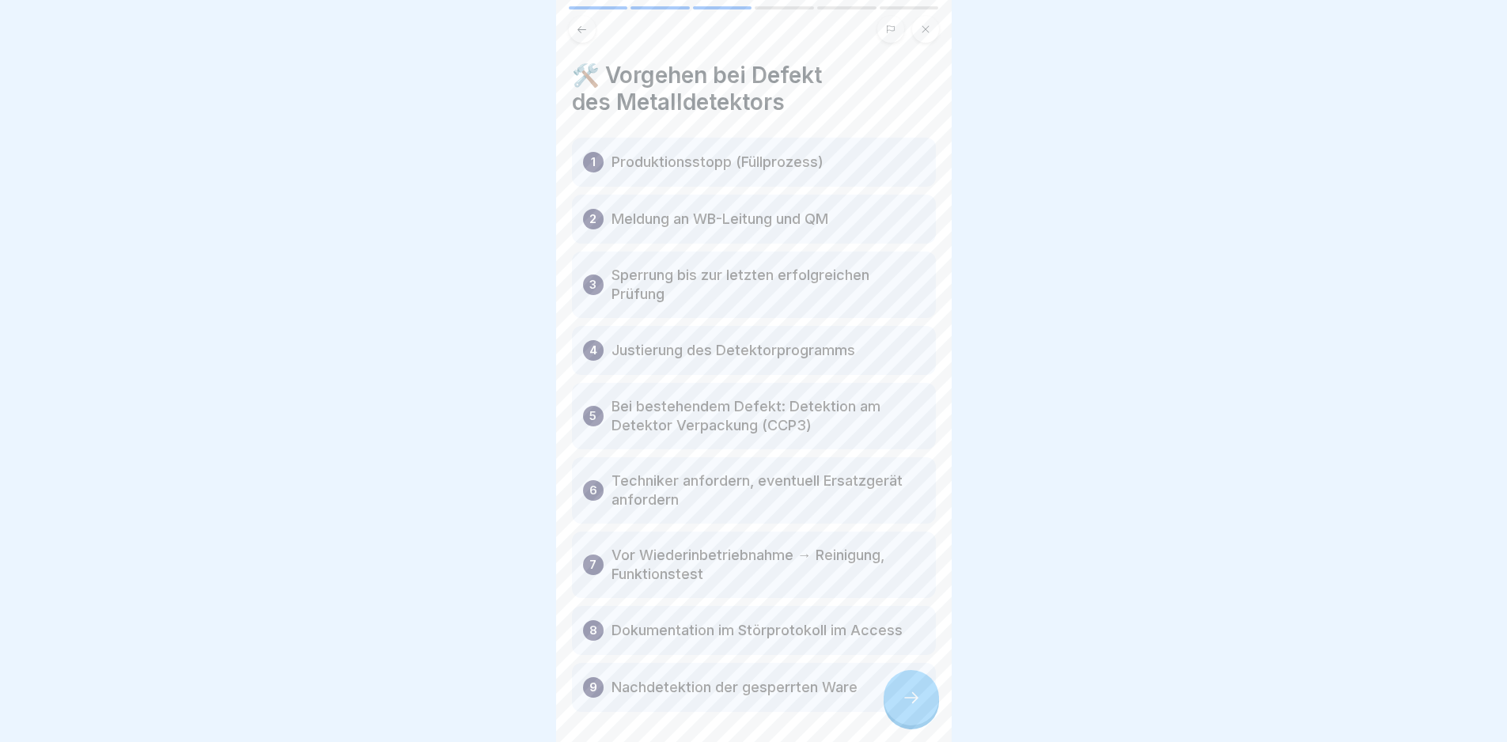
click at [908, 721] on div at bounding box center [911, 697] width 55 height 55
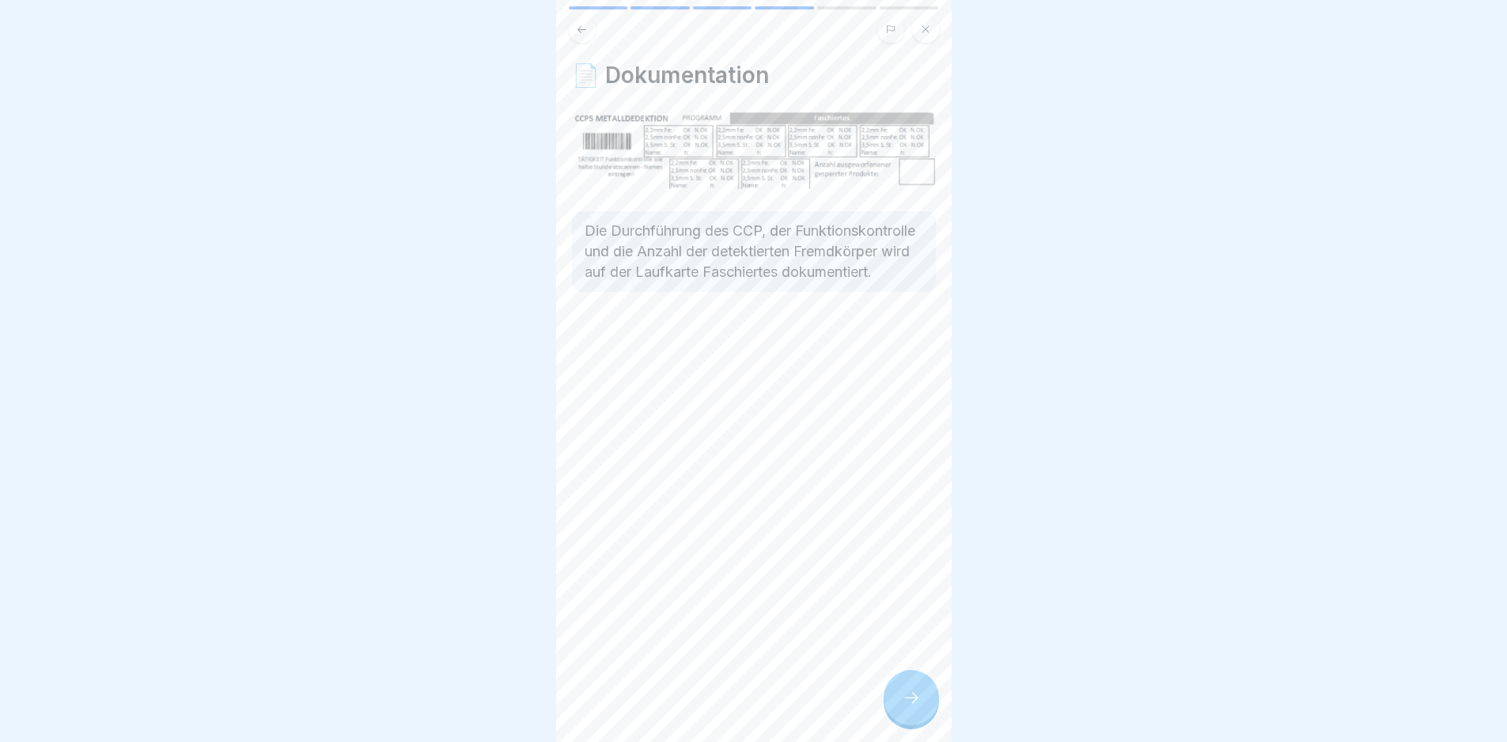
click at [908, 722] on div at bounding box center [911, 697] width 55 height 55
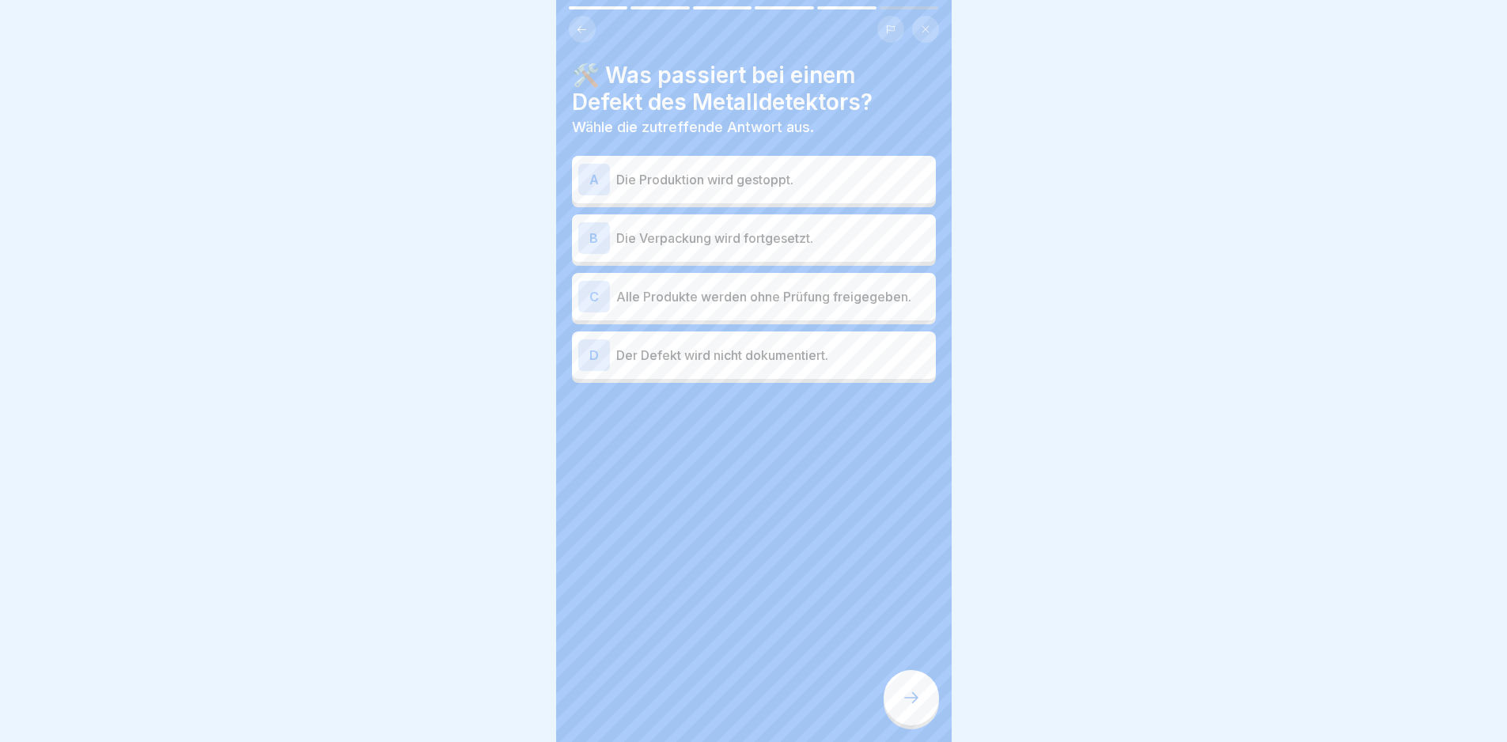
click at [866, 178] on p "Die Produktion wird gestoppt." at bounding box center [772, 179] width 313 height 19
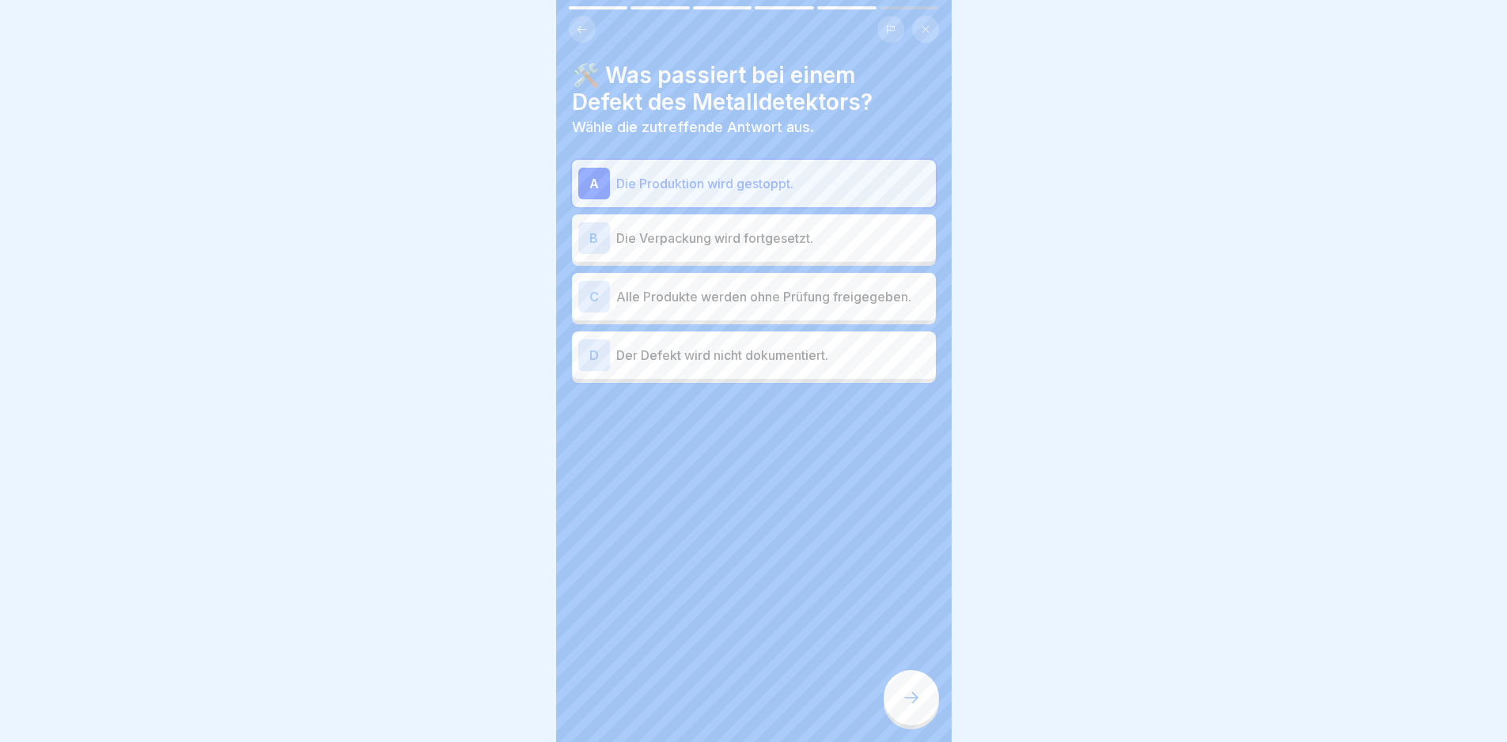
click at [924, 720] on div at bounding box center [911, 697] width 55 height 55
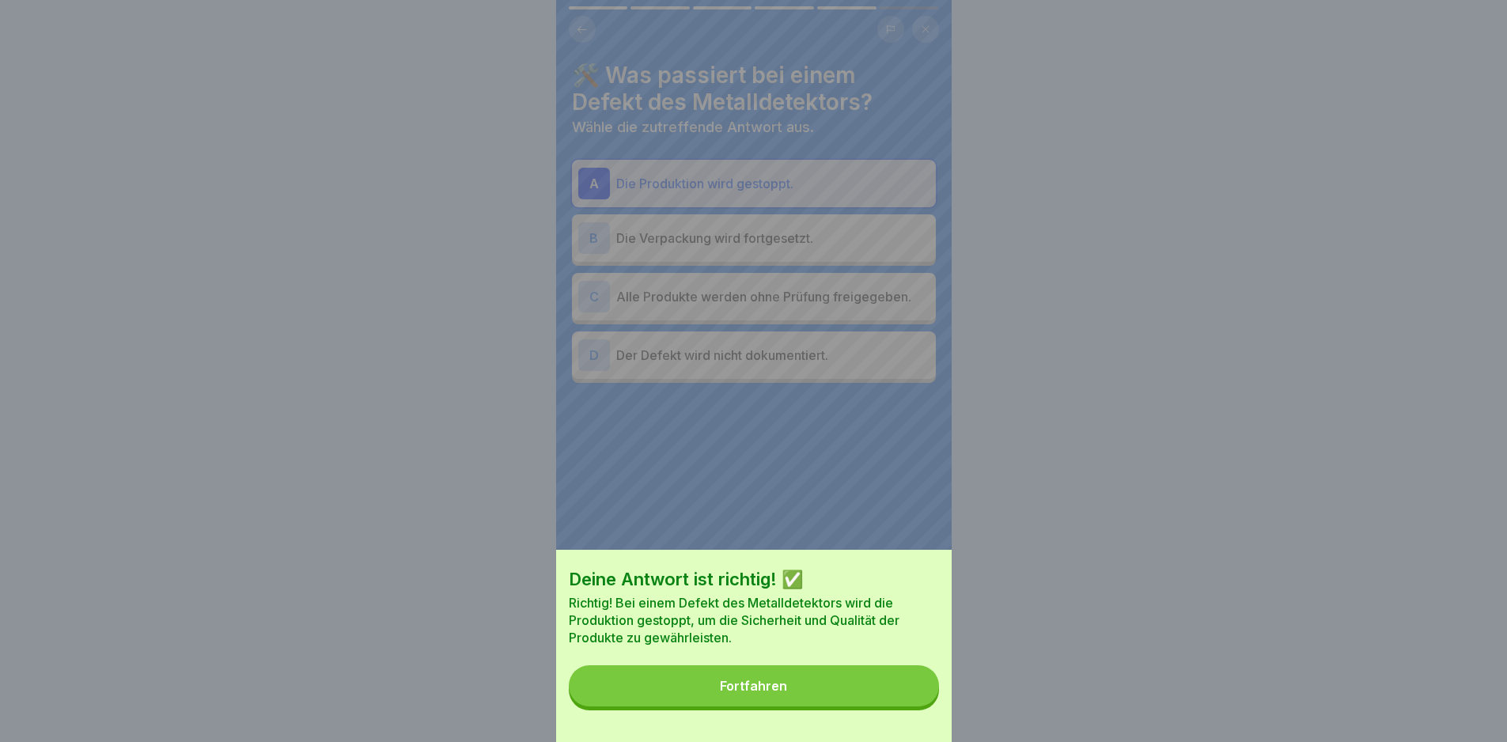
click at [887, 707] on button "Fortfahren" at bounding box center [754, 685] width 370 height 41
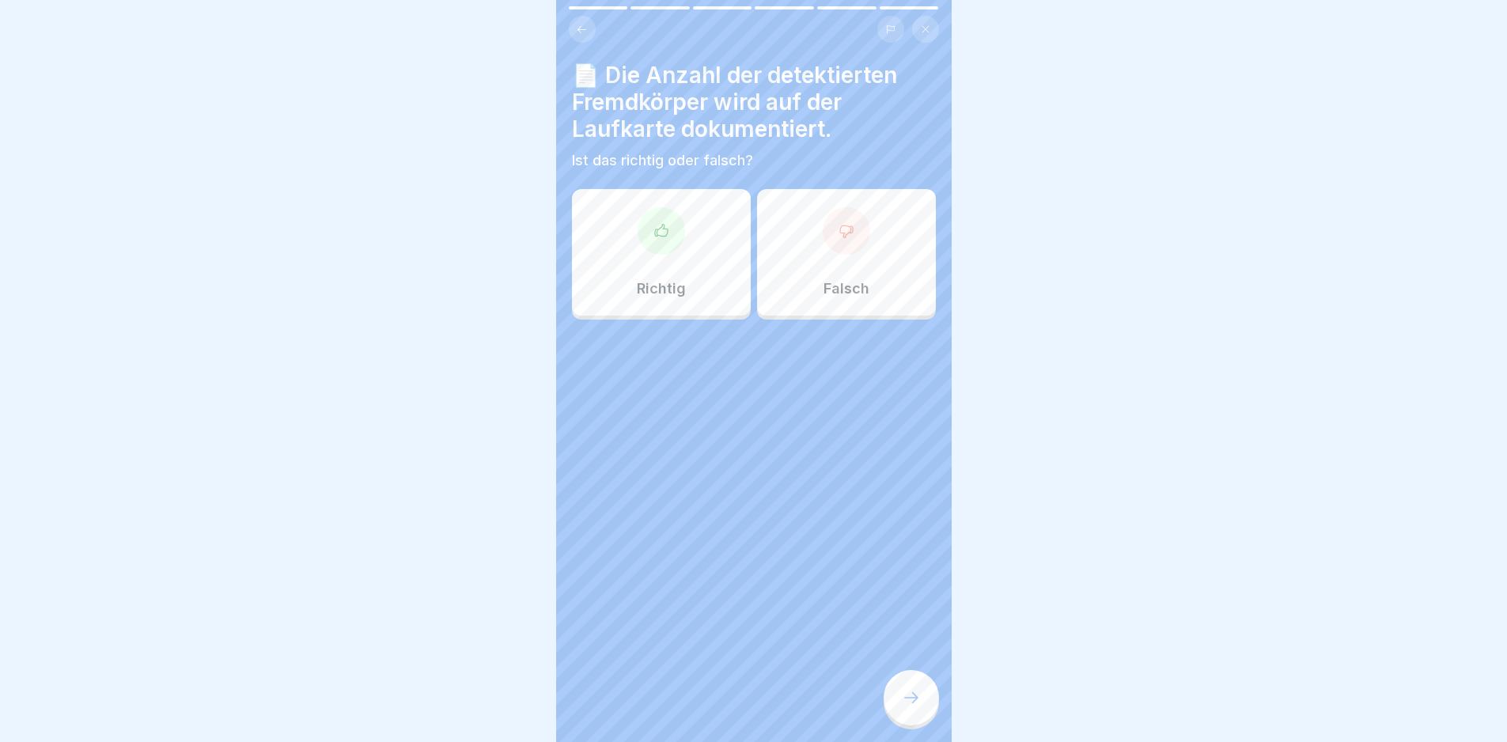
click at [676, 245] on div at bounding box center [661, 230] width 47 height 47
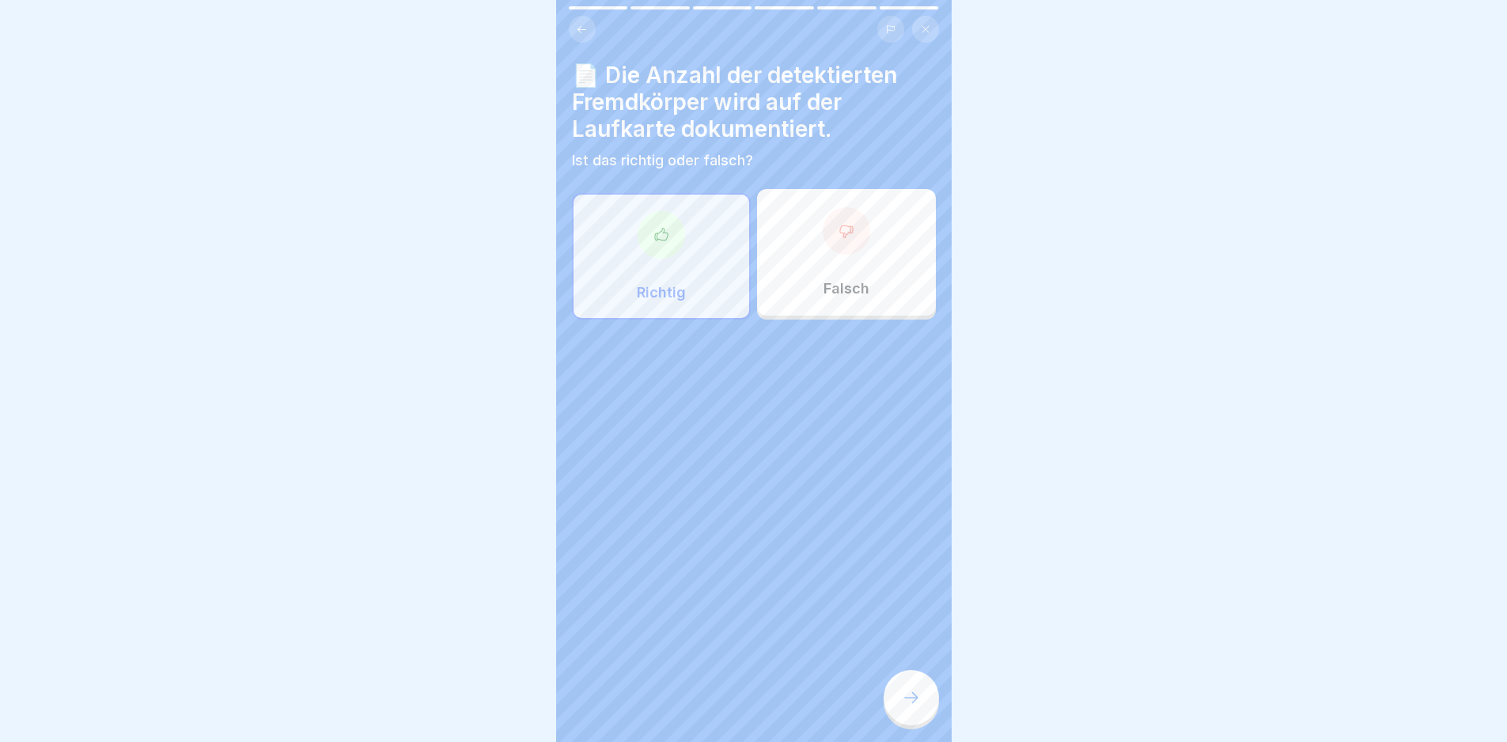
click at [923, 718] on div at bounding box center [911, 697] width 55 height 55
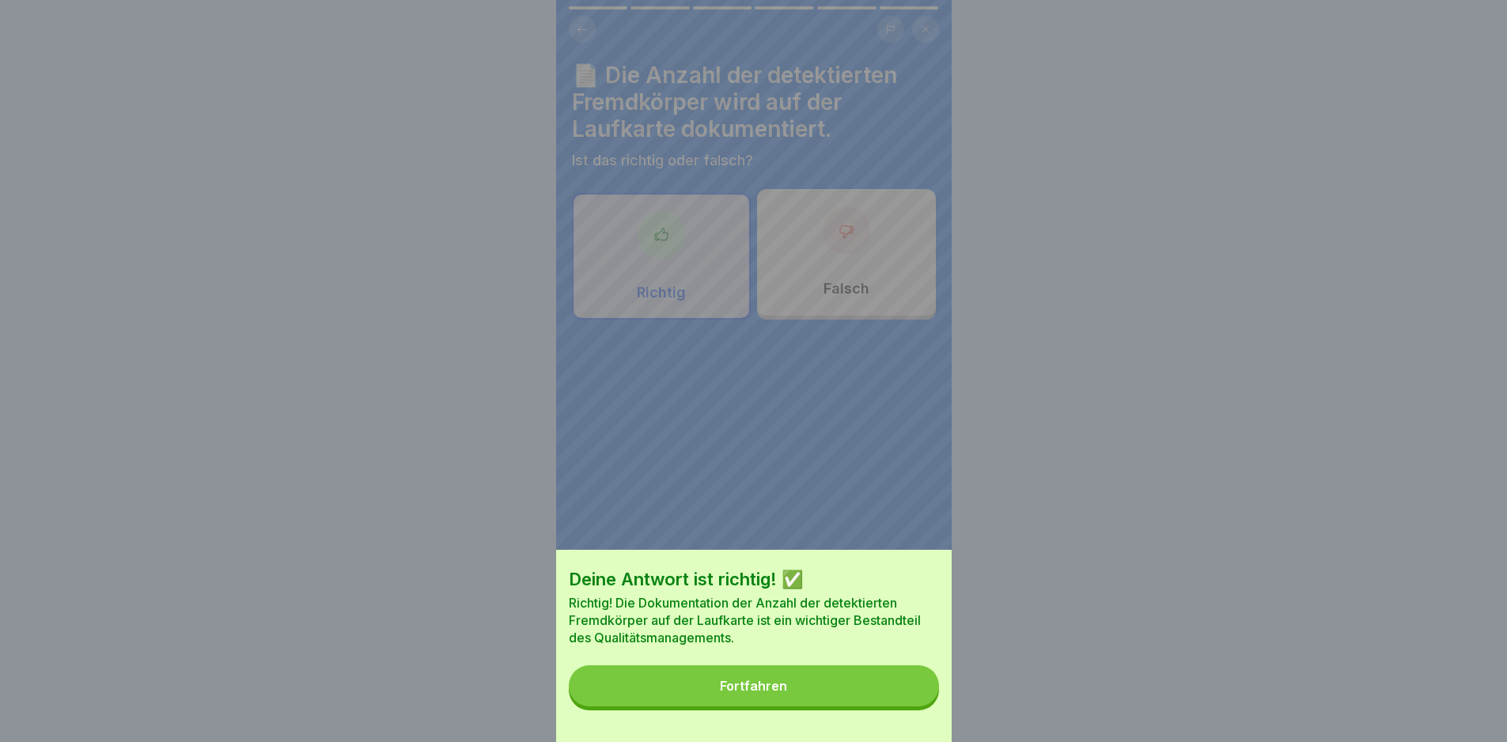
click at [909, 707] on button "Fortfahren" at bounding box center [754, 685] width 370 height 41
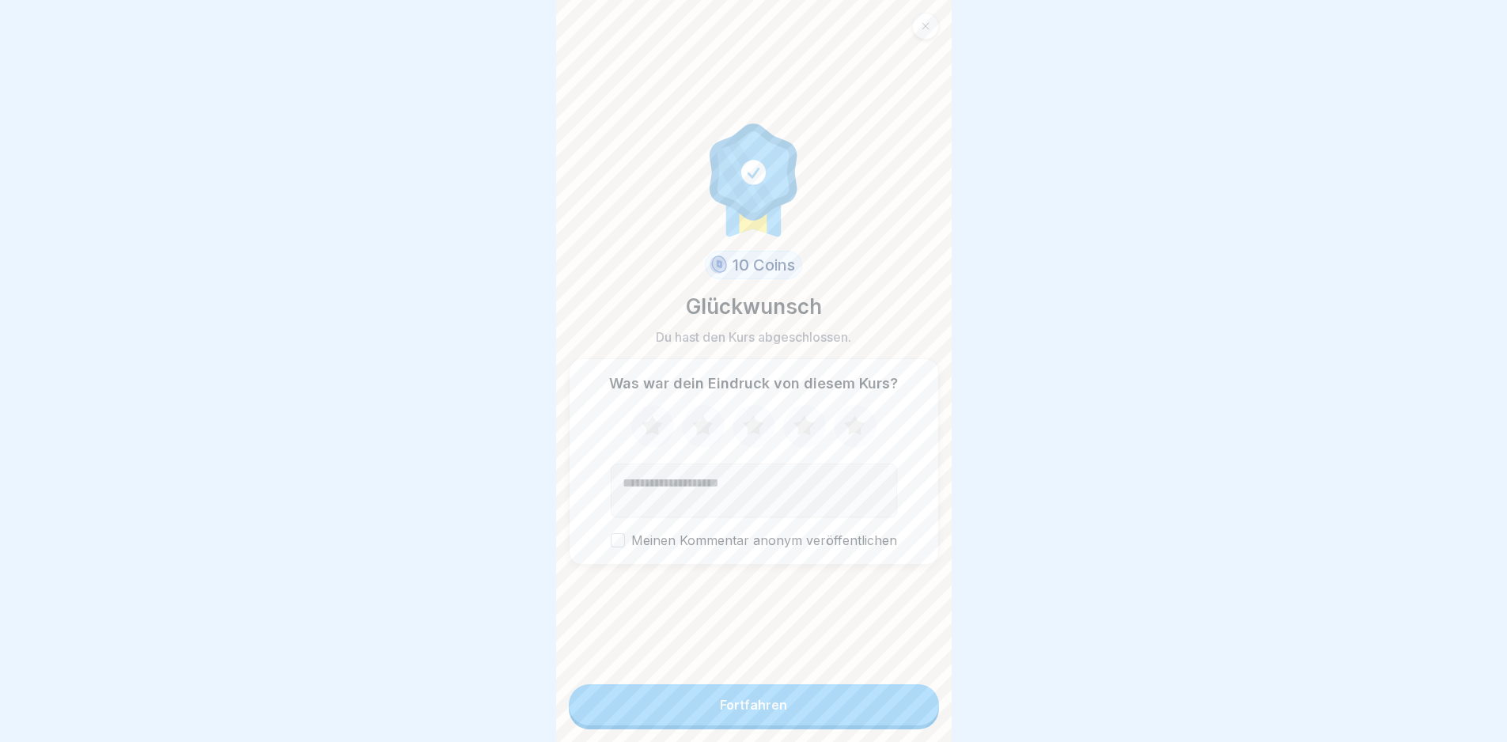
click at [647, 430] on icon at bounding box center [652, 425] width 21 height 20
click at [721, 492] on textarea "Kommentar (optional)" at bounding box center [754, 491] width 286 height 54
type textarea "**********"
click at [811, 716] on button "Fortfahren" at bounding box center [754, 704] width 370 height 41
